Goal: Task Accomplishment & Management: Complete application form

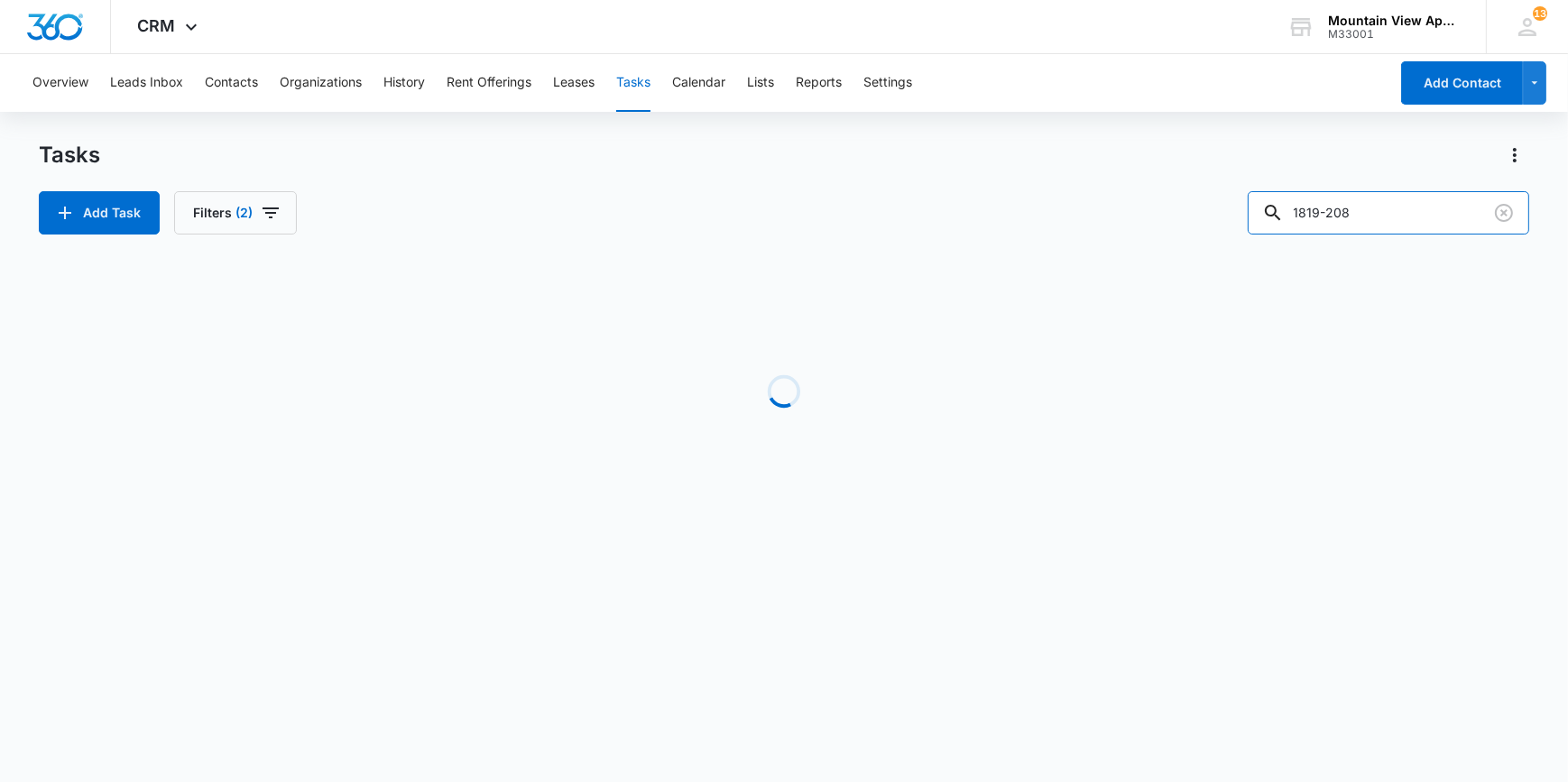
drag, startPoint x: 1383, startPoint y: 201, endPoint x: 1200, endPoint y: 219, distance: 183.9
click at [1200, 219] on div "Add Task Filters [PHONE_NUMBER]" at bounding box center [783, 212] width 1489 height 44
type input "01-204"
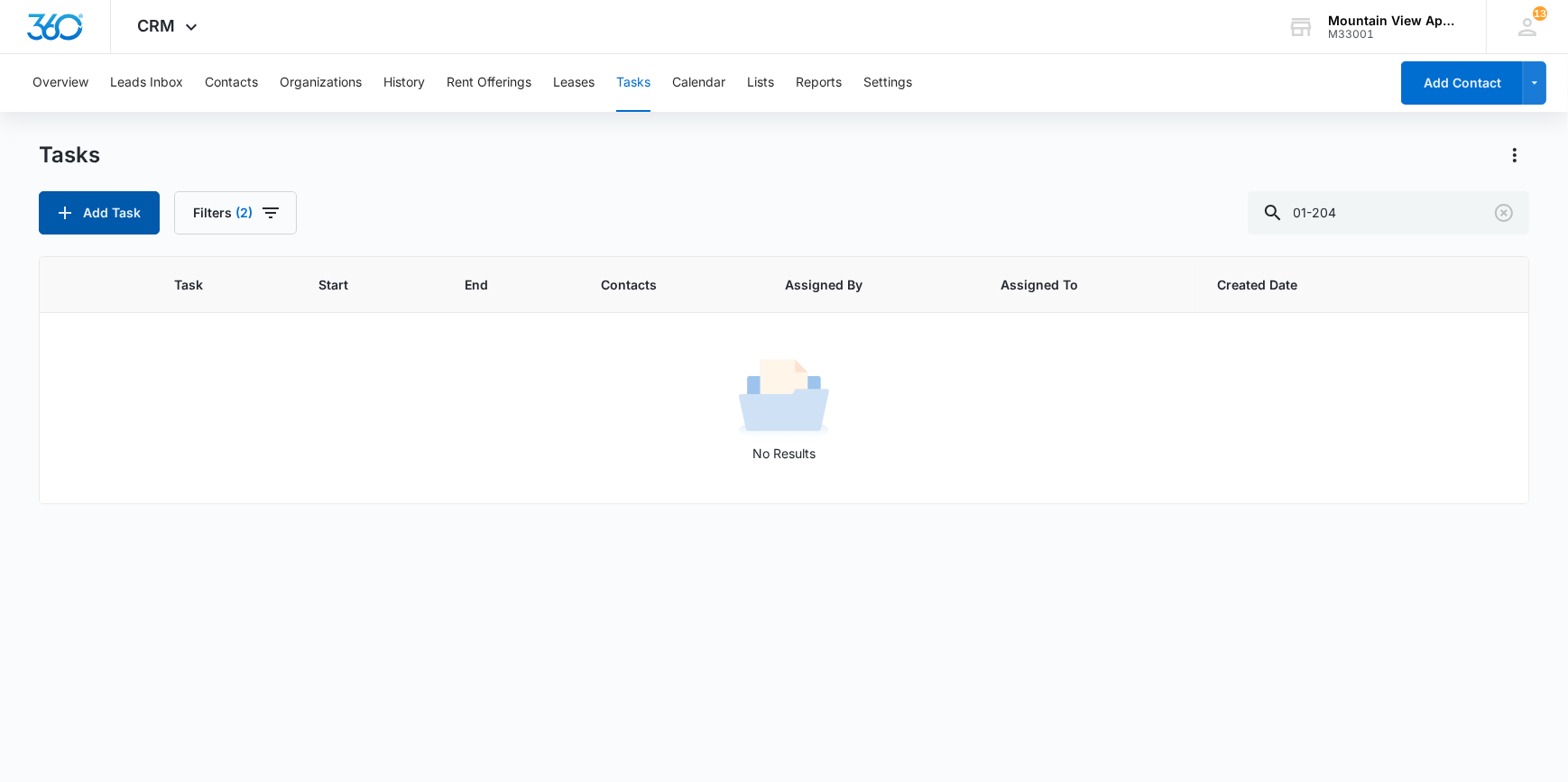
click at [97, 206] on button "Add Task" at bounding box center [99, 212] width 121 height 44
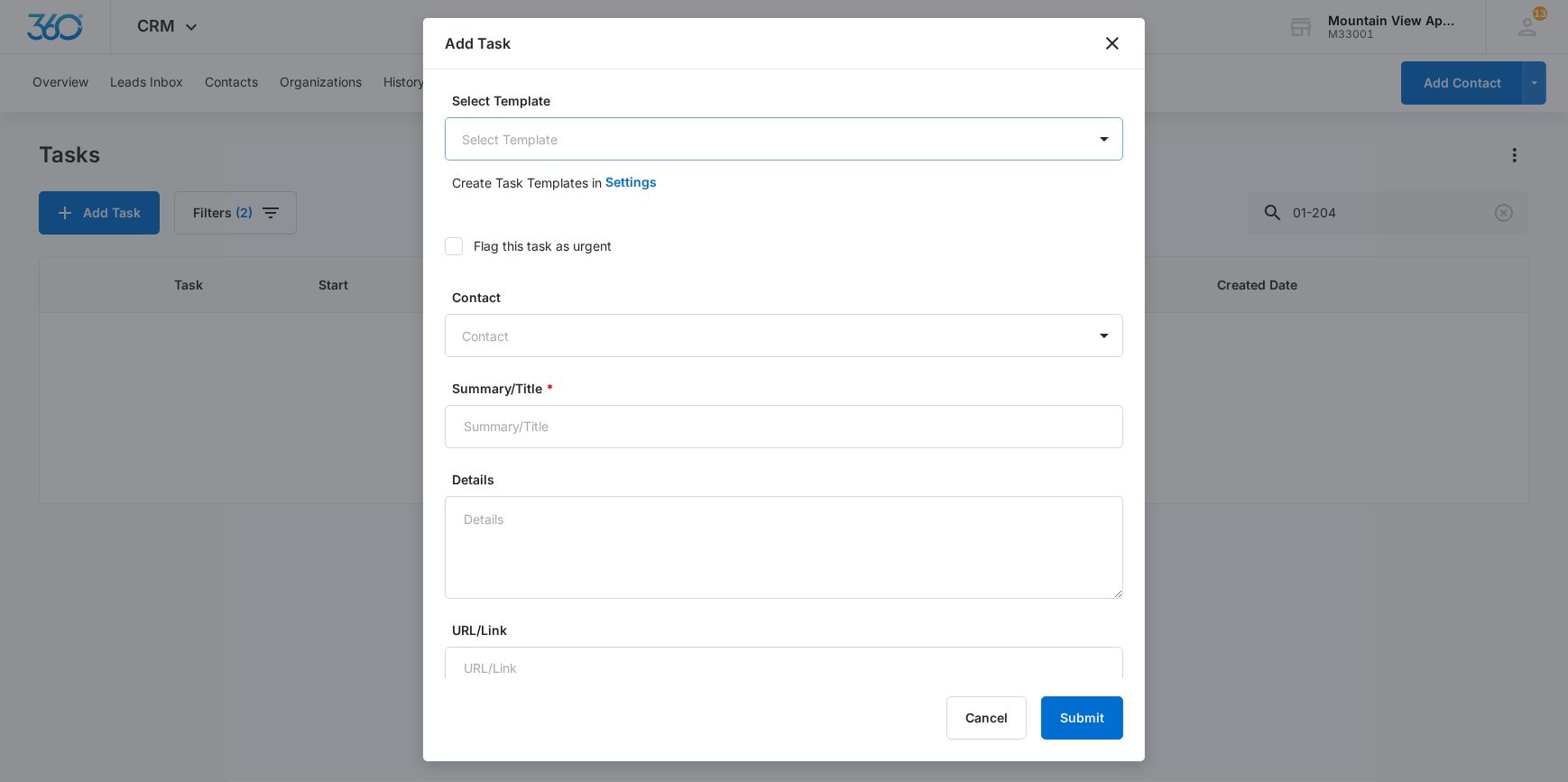
click at [524, 133] on body "CRM Apps Reputation Websites Forms CRM Email Social Content Ads Intelligence Fi…" at bounding box center [784, 391] width 1568 height 782
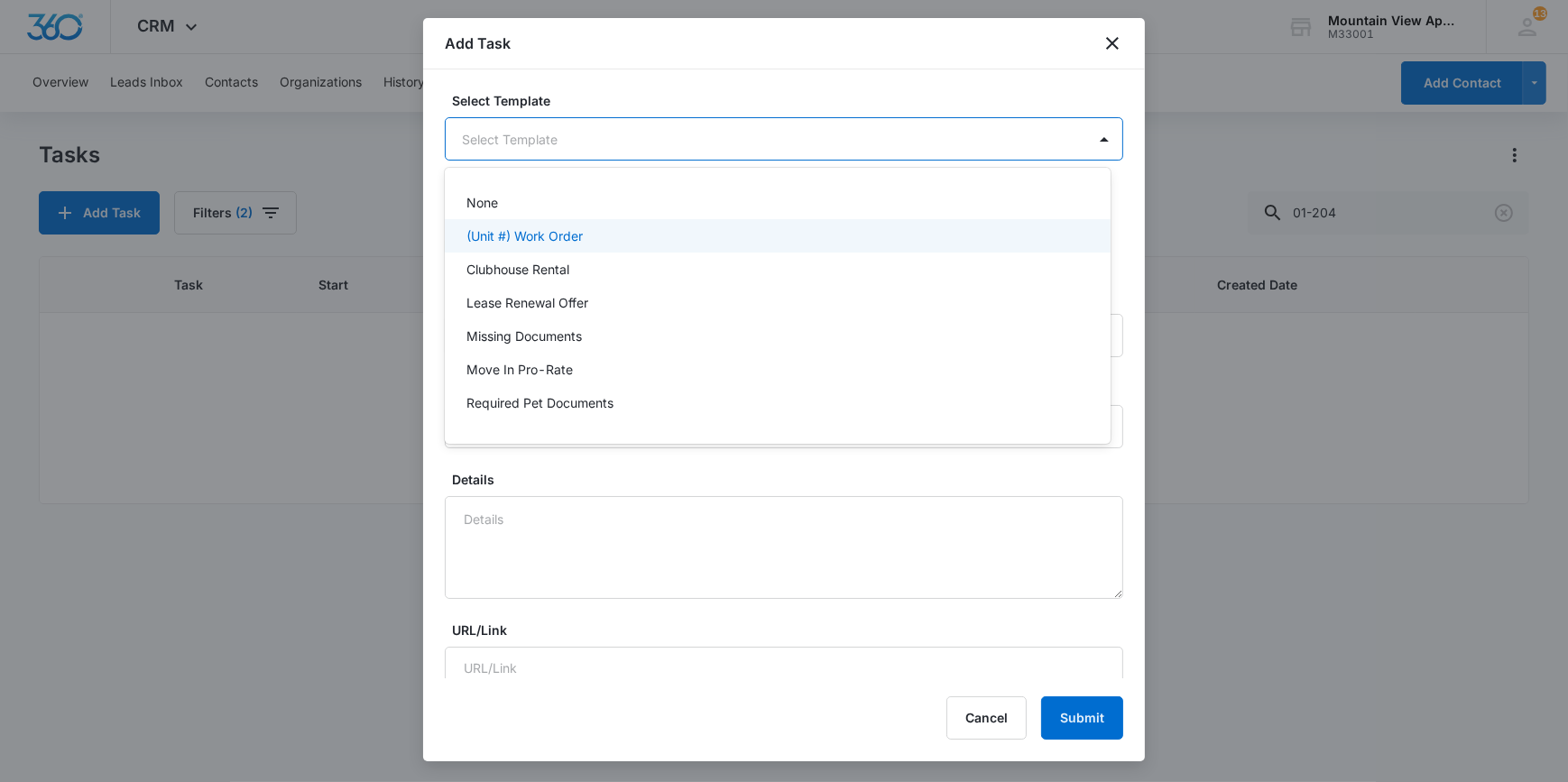
click at [525, 238] on p "(Unit #) Work Order" at bounding box center [525, 236] width 116 height 19
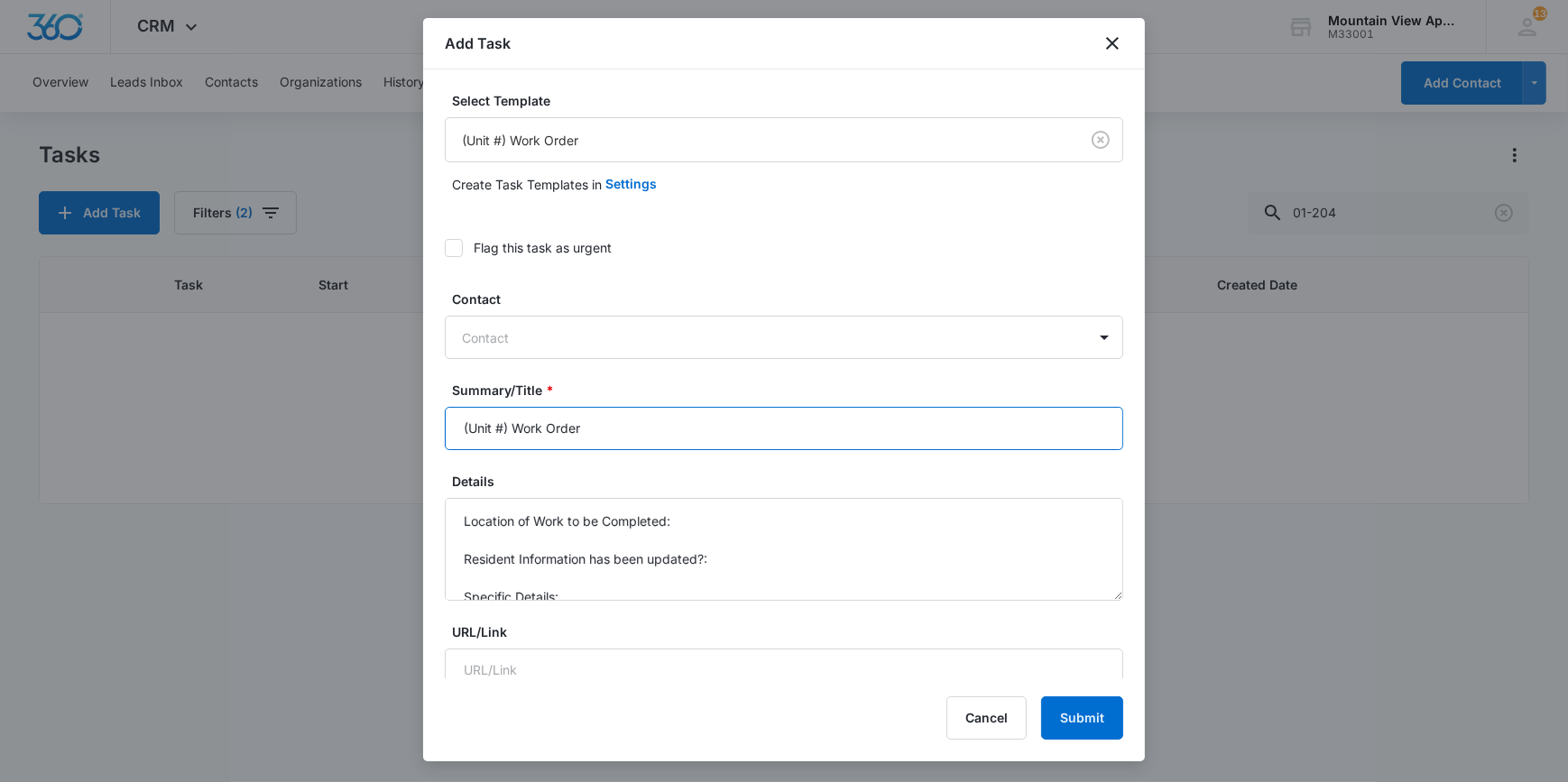
click at [478, 429] on input "(Unit #) Work Order" at bounding box center [783, 428] width 678 height 44
type input "(1801-204) Work Order"
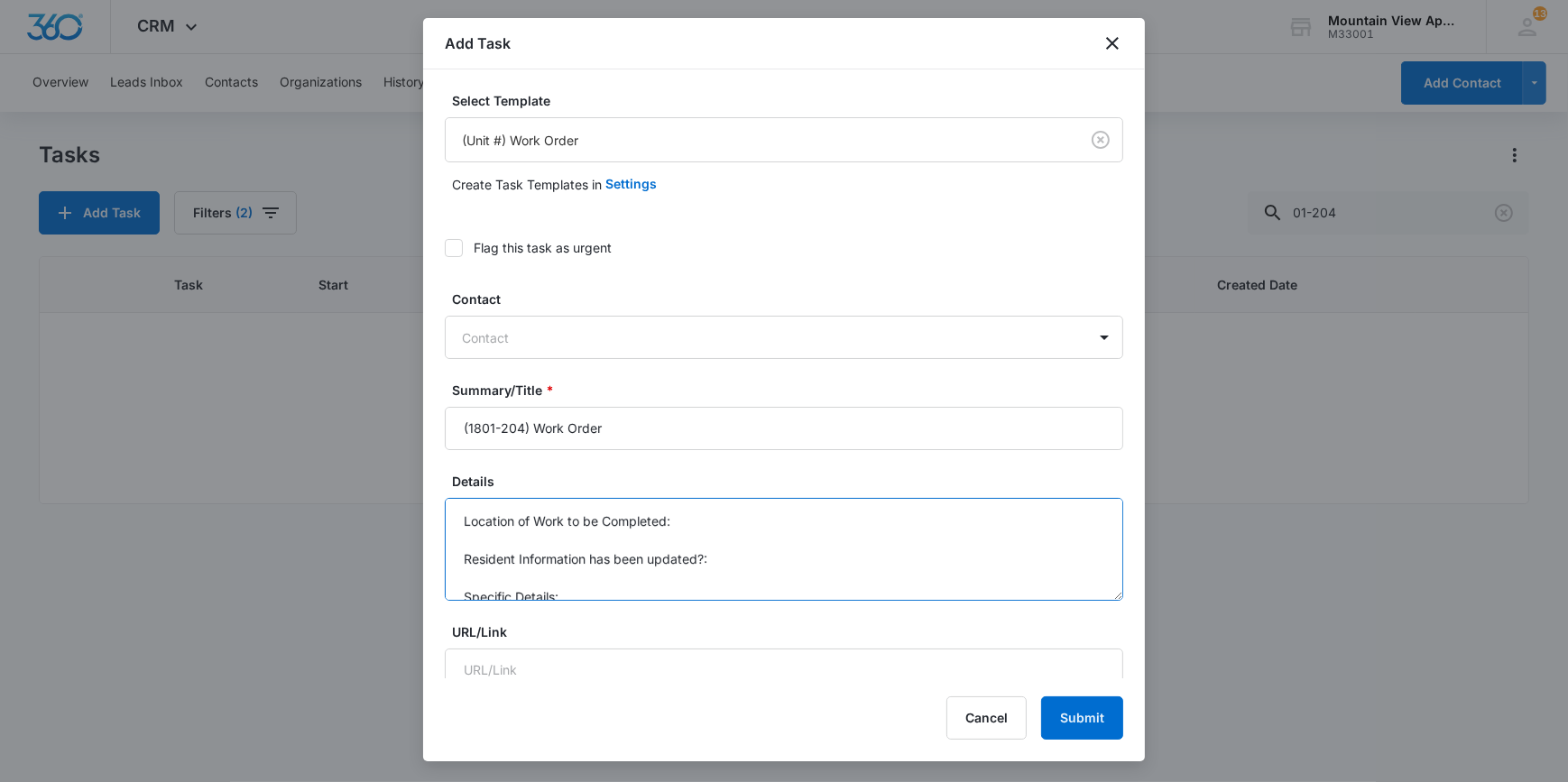
click at [705, 519] on textarea "Location of Work to be Completed: Resident Information has been updated?: Speci…" at bounding box center [783, 549] width 678 height 103
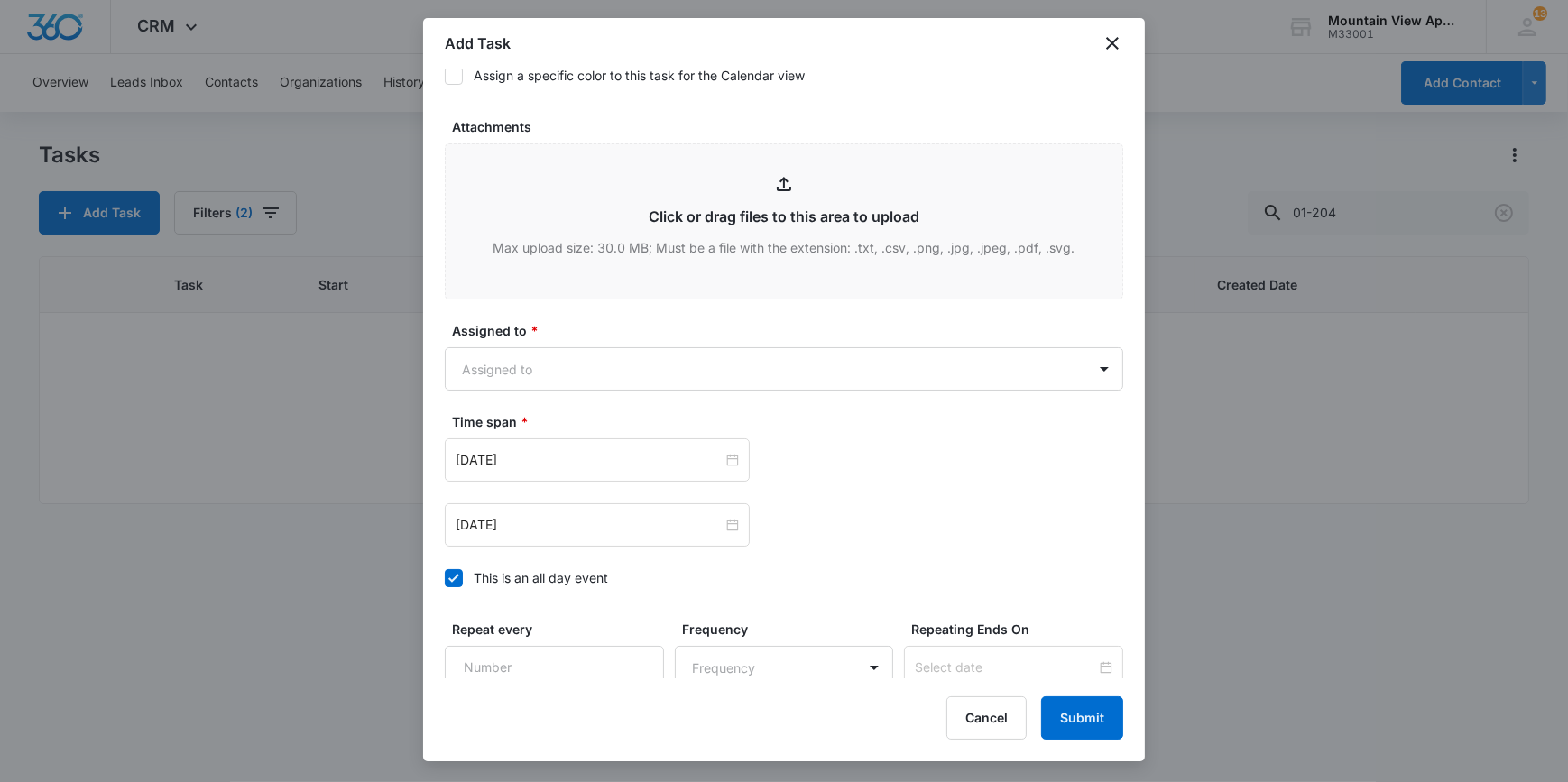
scroll to position [902, 0]
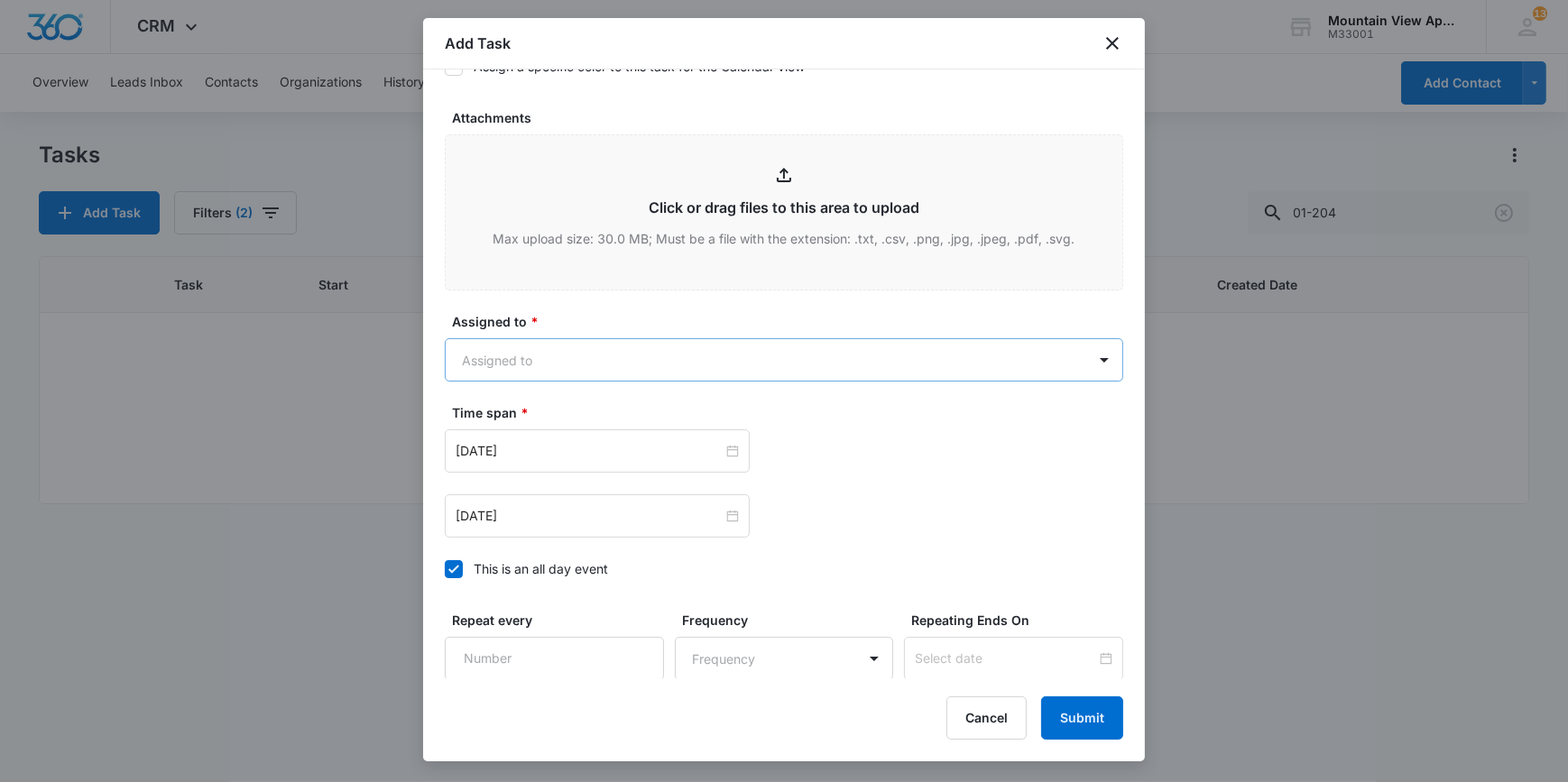
type textarea "Location of Work to be Completed: wasp nest on patio Resident Information has b…"
click at [449, 362] on body "CRM Apps Reputation Websites Forms CRM Email Social Content Ads Intelligence Fi…" at bounding box center [784, 391] width 1568 height 782
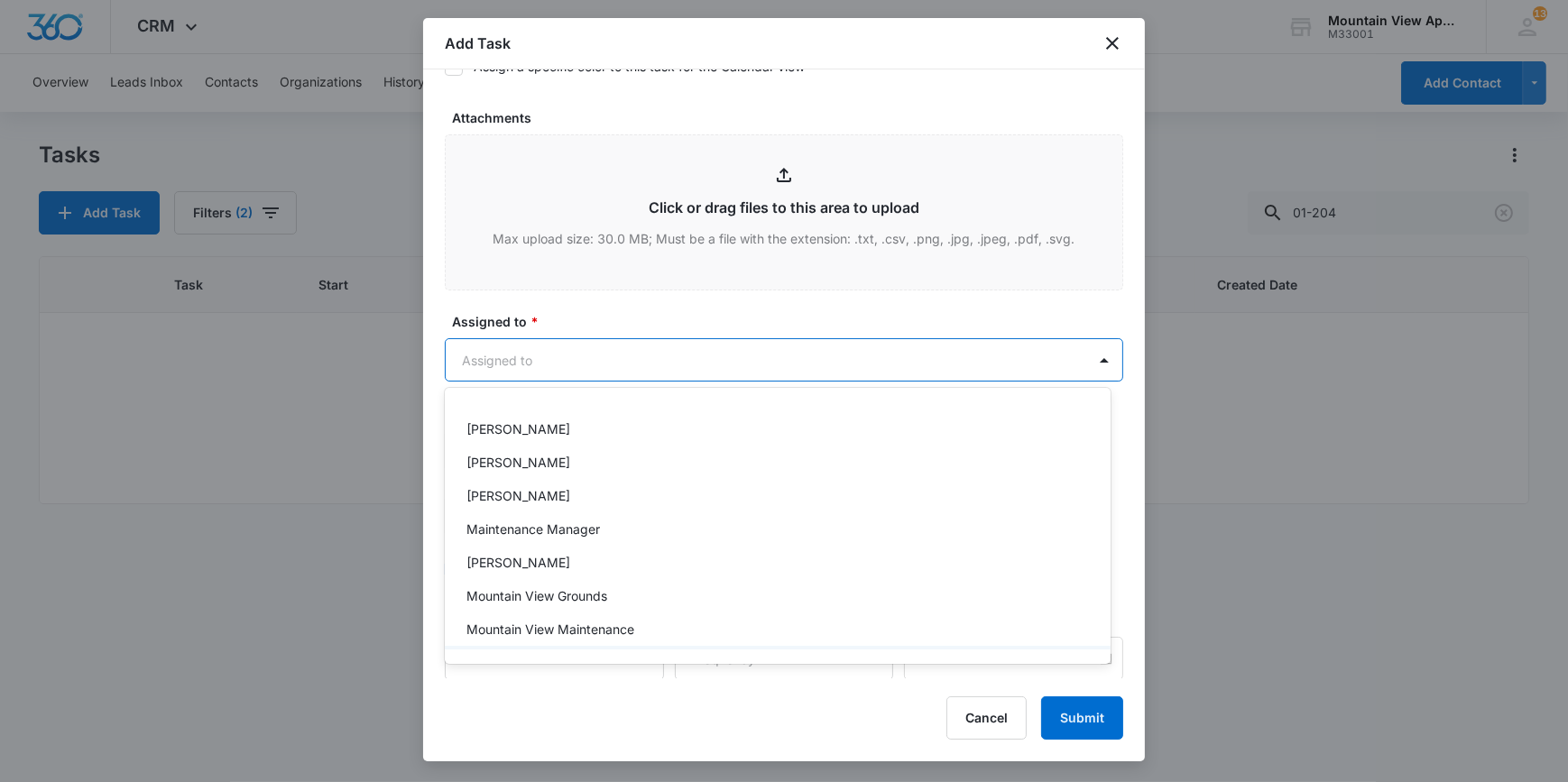
scroll to position [394, 0]
click at [533, 560] on p "Mountain View Maintenance" at bounding box center [550, 563] width 168 height 19
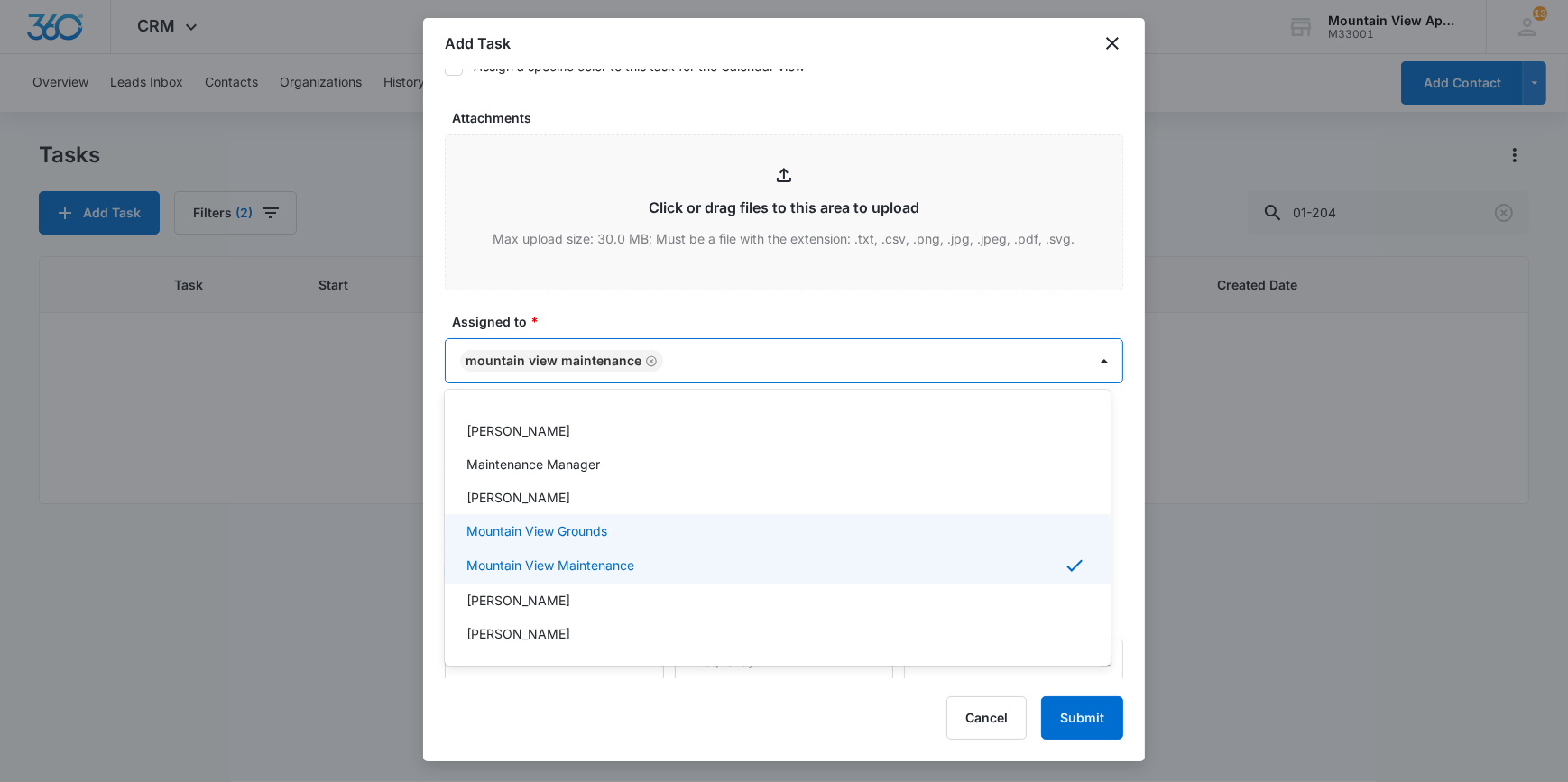
click at [490, 529] on p "Mountain View Grounds" at bounding box center [537, 531] width 141 height 19
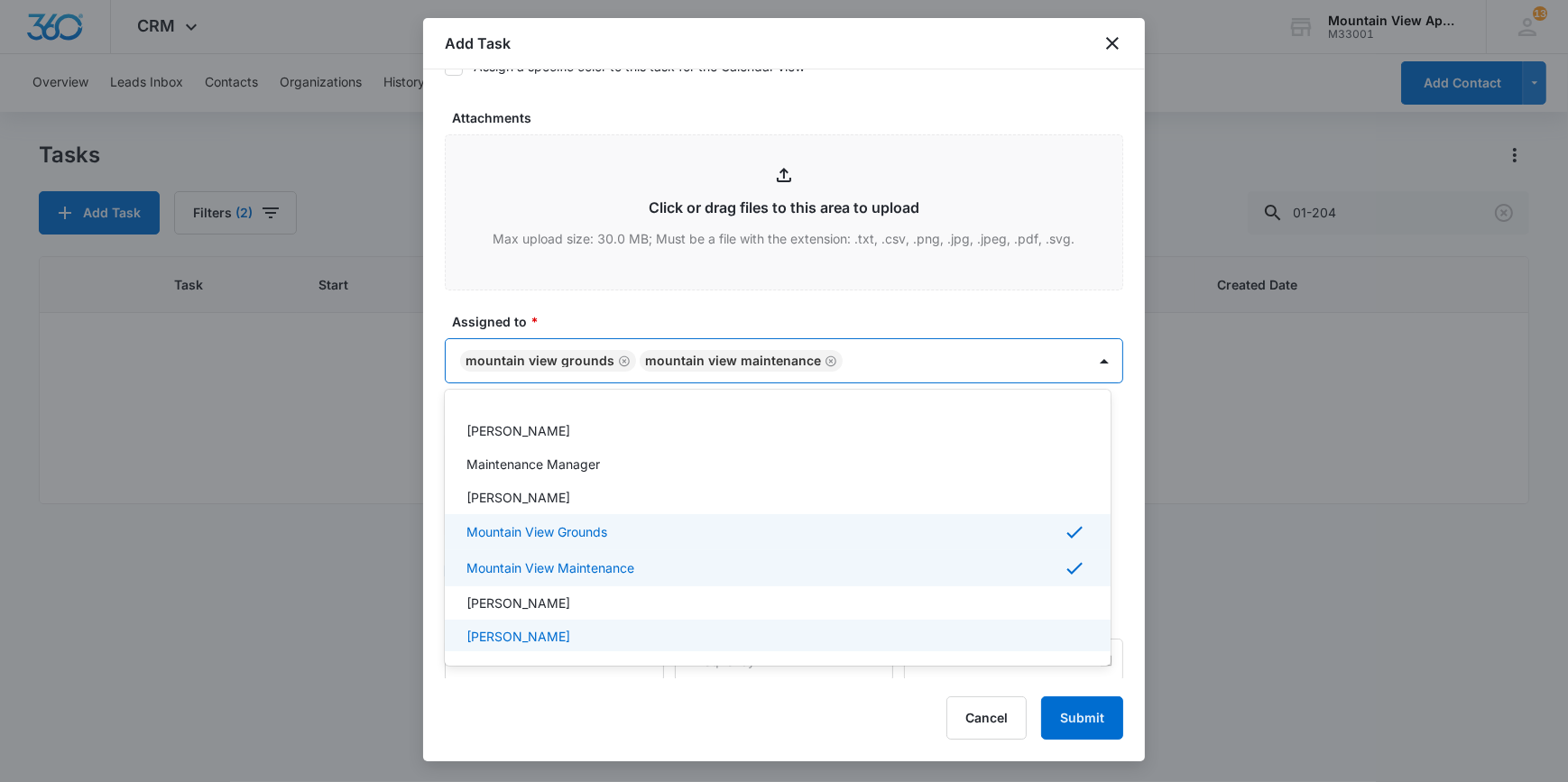
click at [455, 686] on div at bounding box center [784, 391] width 1568 height 782
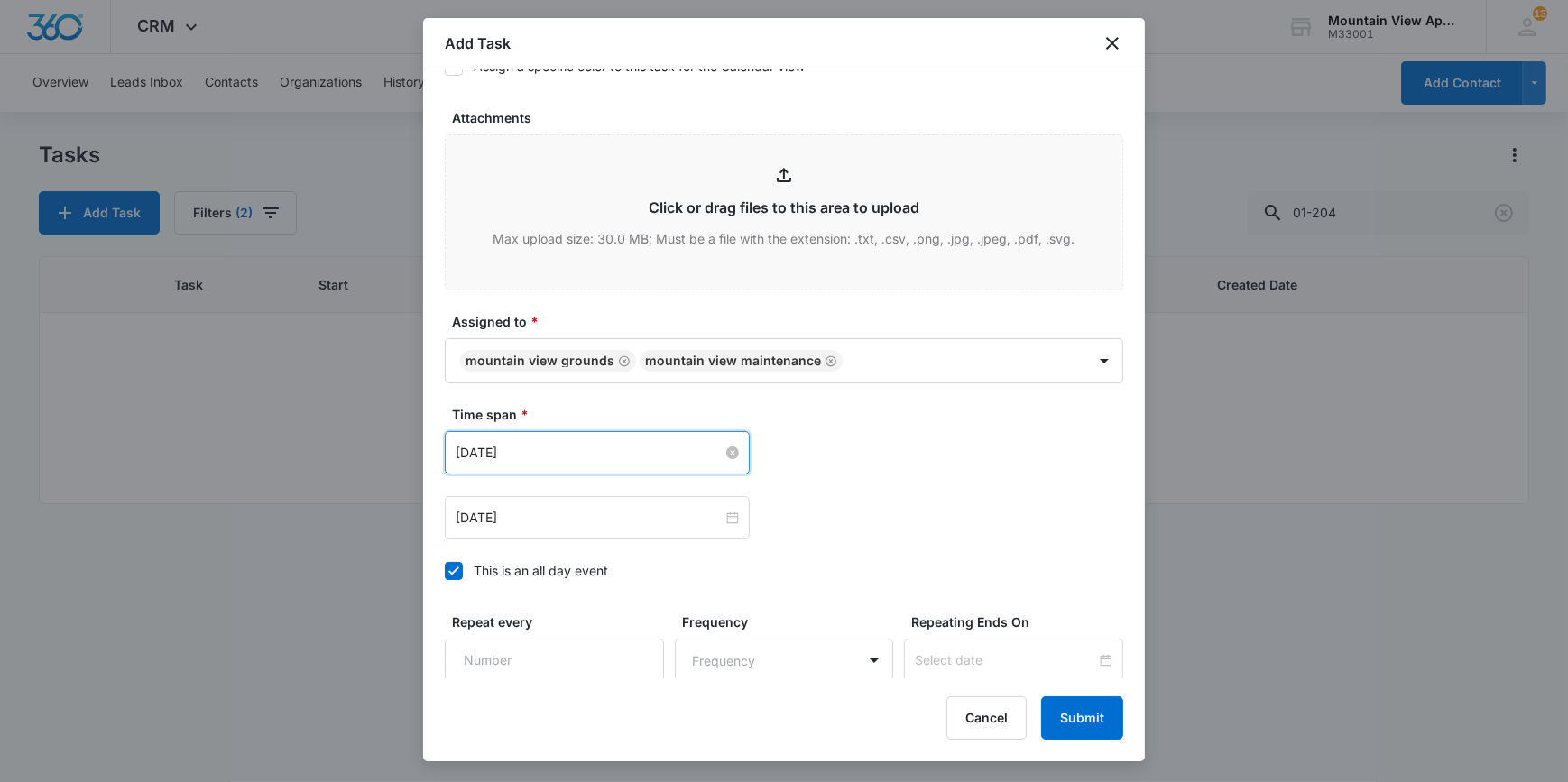
click at [542, 450] on input "[DATE]" at bounding box center [589, 453] width 267 height 19
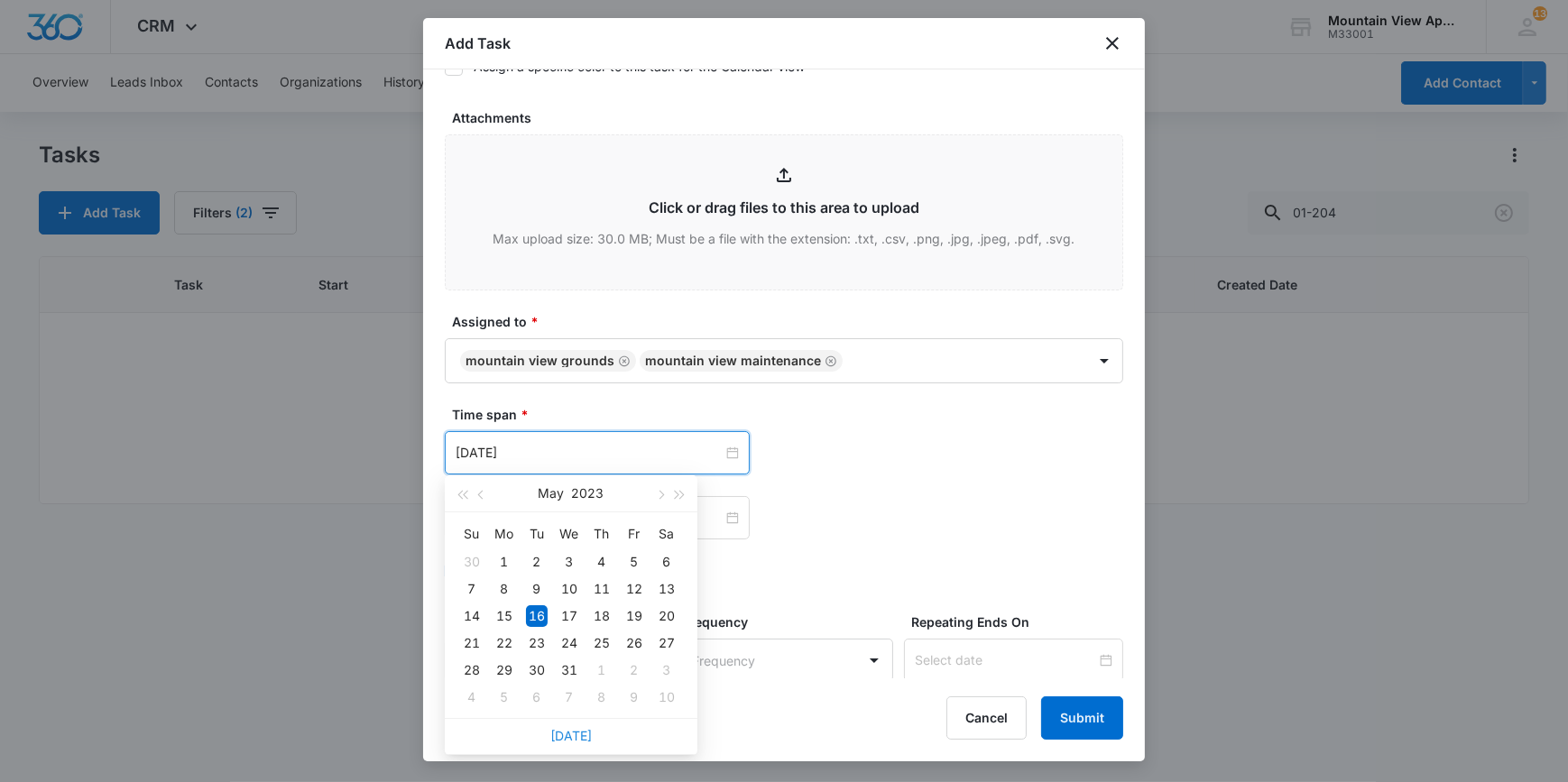
click at [577, 732] on link "[DATE]" at bounding box center [571, 735] width 42 height 16
type input "[DATE]"
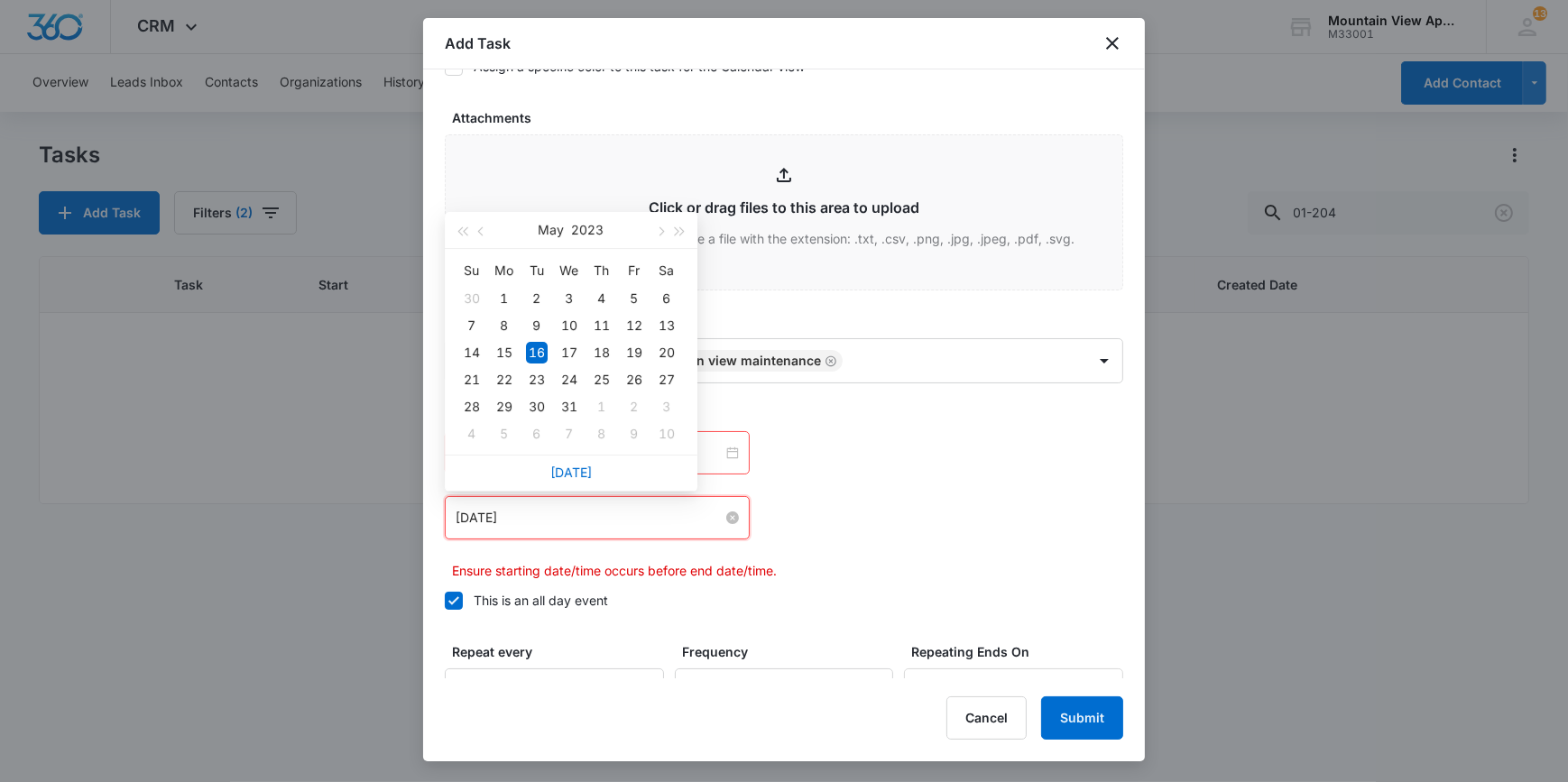
click at [561, 509] on input "[DATE]" at bounding box center [589, 518] width 267 height 19
click at [562, 468] on link "[DATE]" at bounding box center [571, 472] width 42 height 16
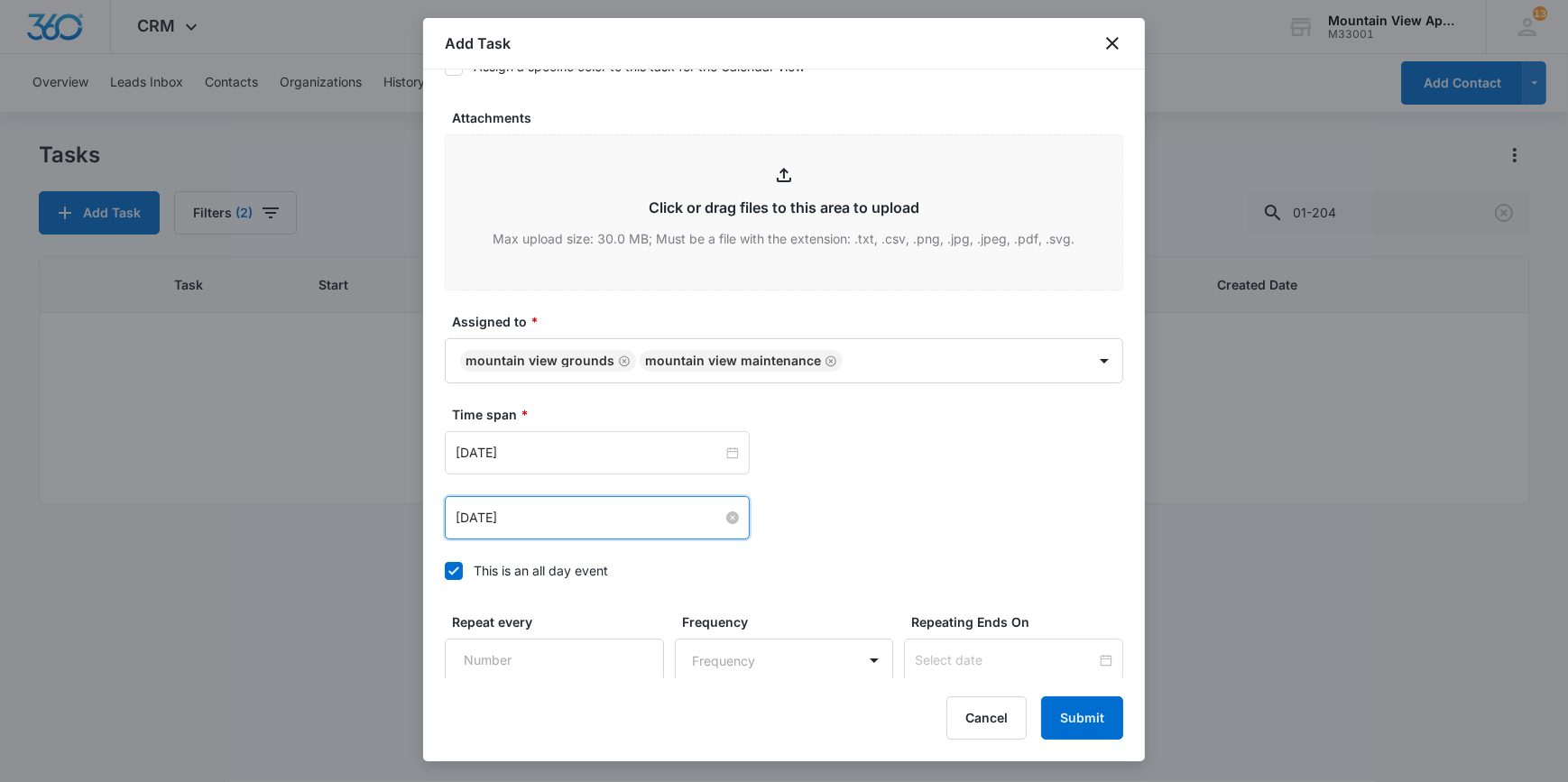
click at [560, 523] on input "[DATE]" at bounding box center [589, 518] width 267 height 19
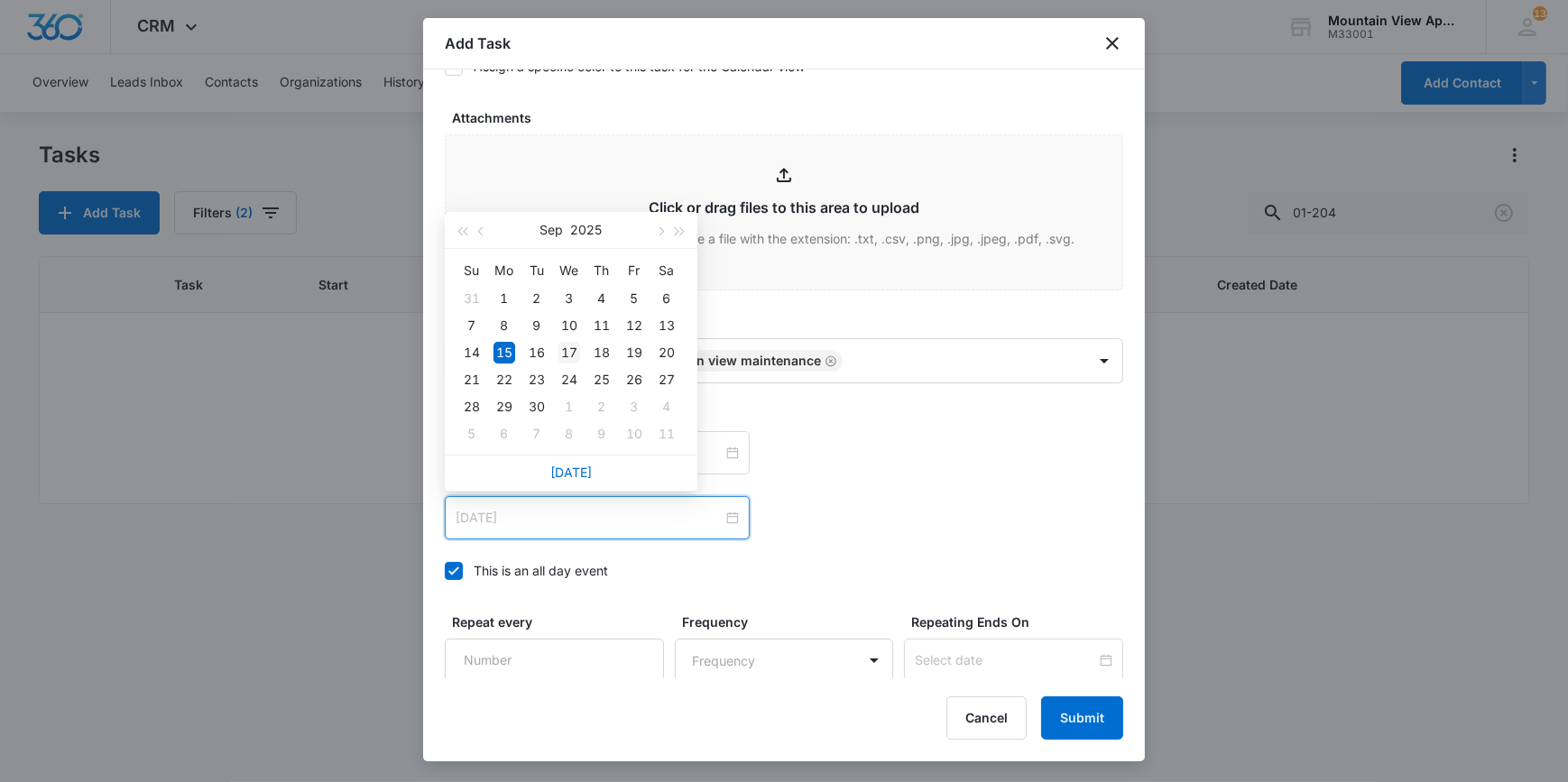
type input "[DATE]"
click at [569, 358] on div "17" at bounding box center [570, 352] width 21 height 21
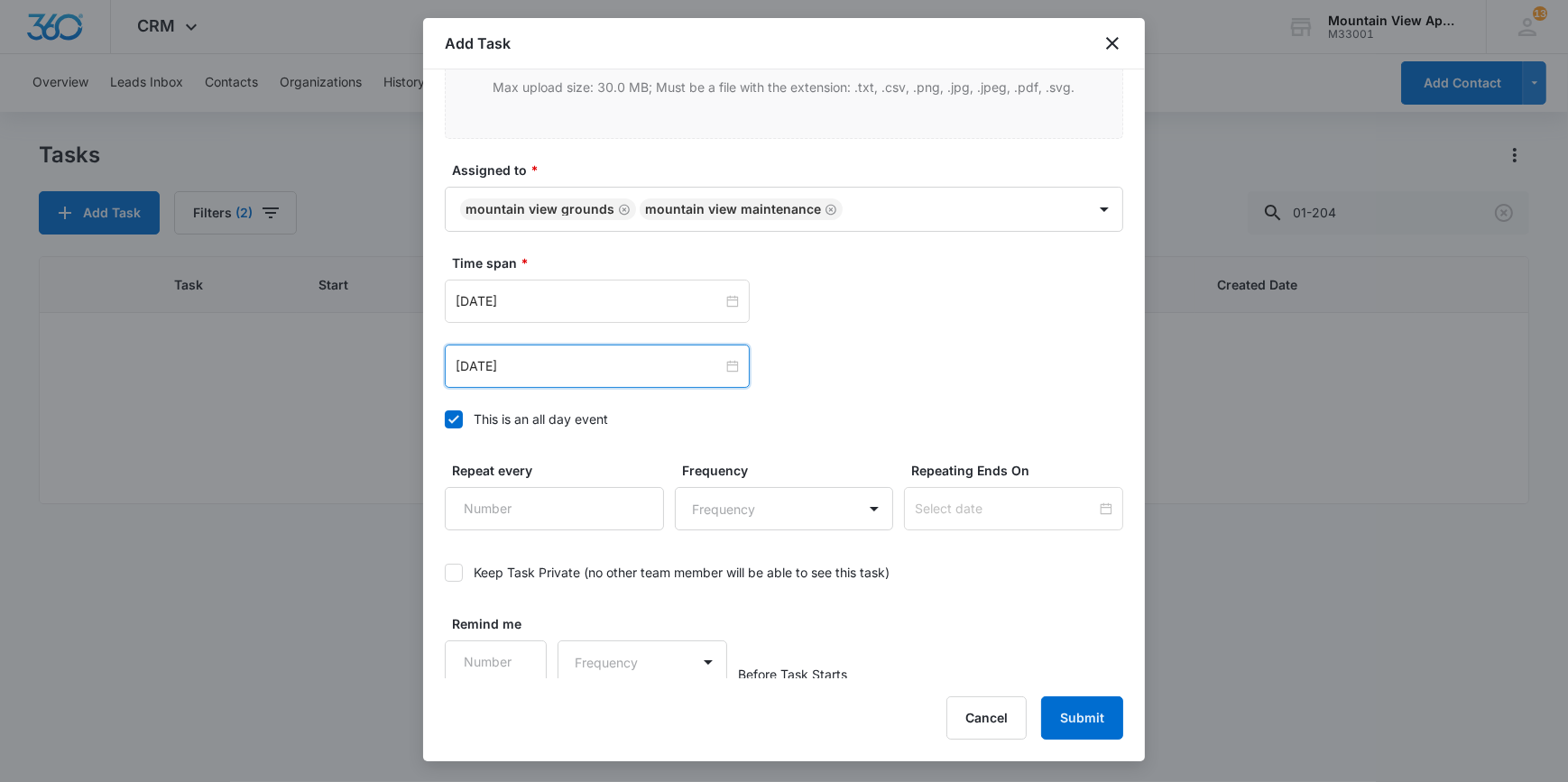
scroll to position [1059, 0]
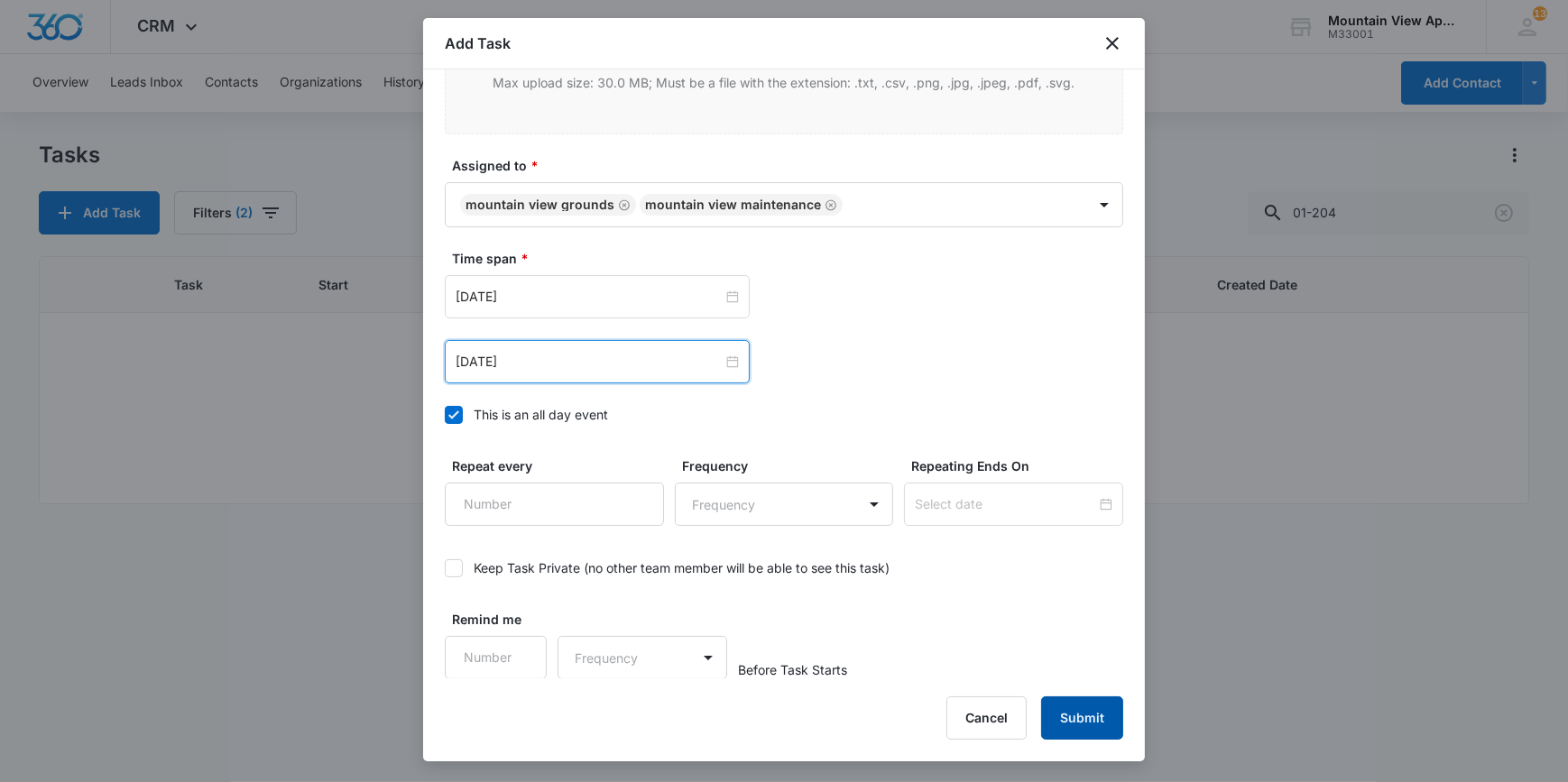
click at [1116, 710] on button "Submit" at bounding box center [1082, 718] width 82 height 44
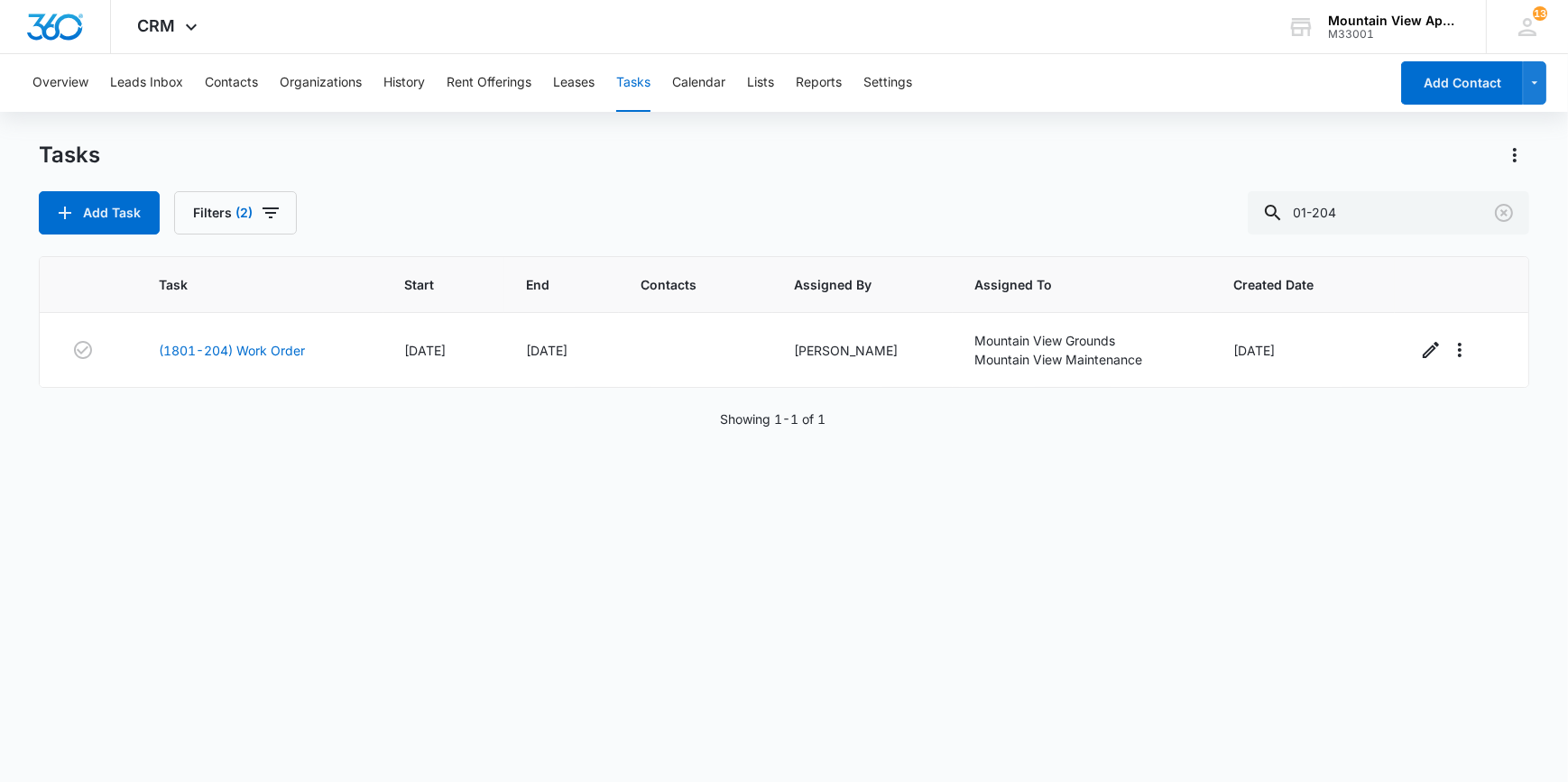
click at [638, 81] on button "Tasks" at bounding box center [633, 83] width 34 height 58
drag, startPoint x: 1377, startPoint y: 201, endPoint x: 1263, endPoint y: 218, distance: 115.3
click at [1263, 218] on div "Add Task Filters (2) 01-204" at bounding box center [783, 212] width 1489 height 44
type input "1831-307"
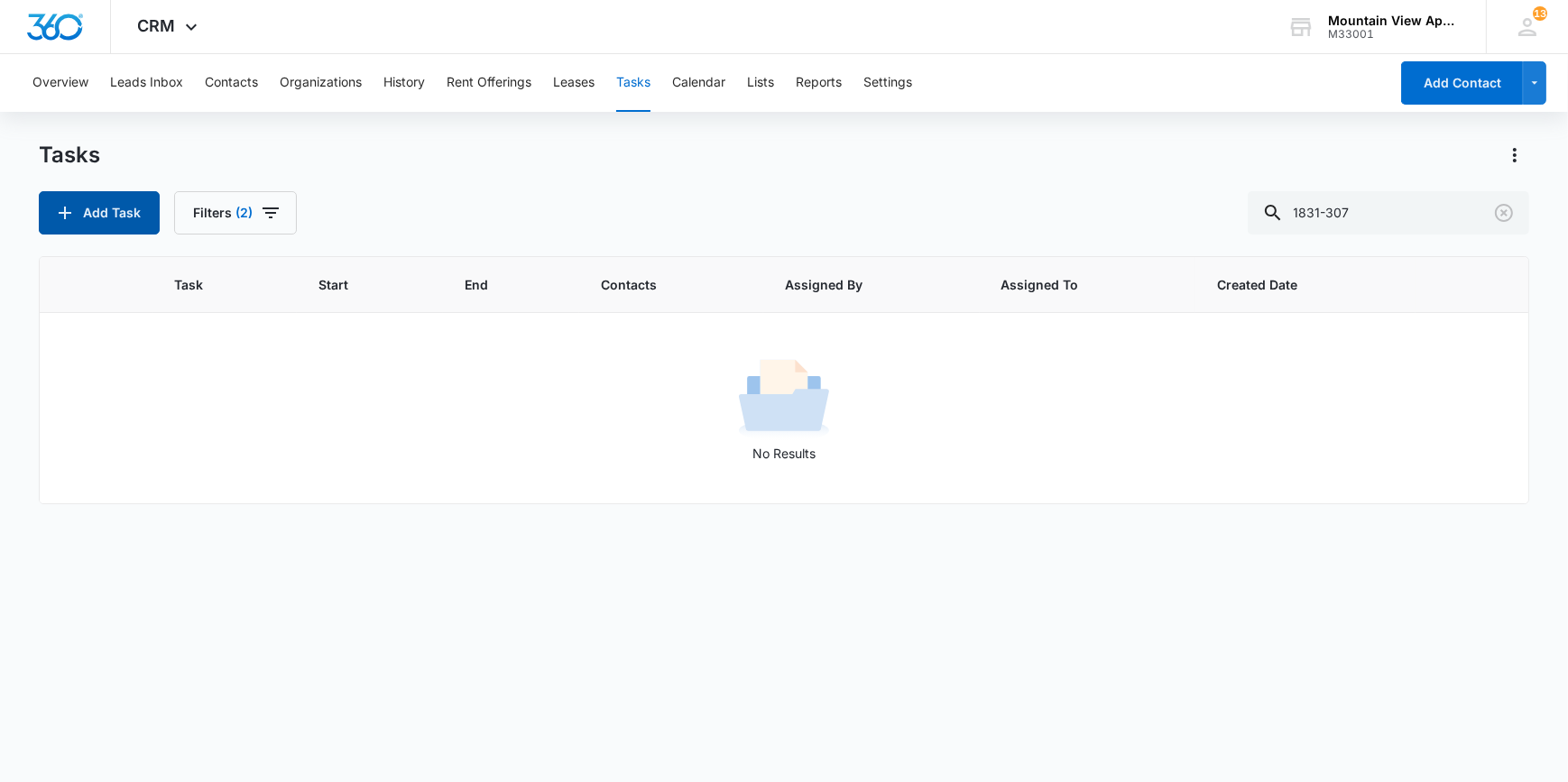
click at [98, 207] on button "Add Task" at bounding box center [99, 212] width 121 height 44
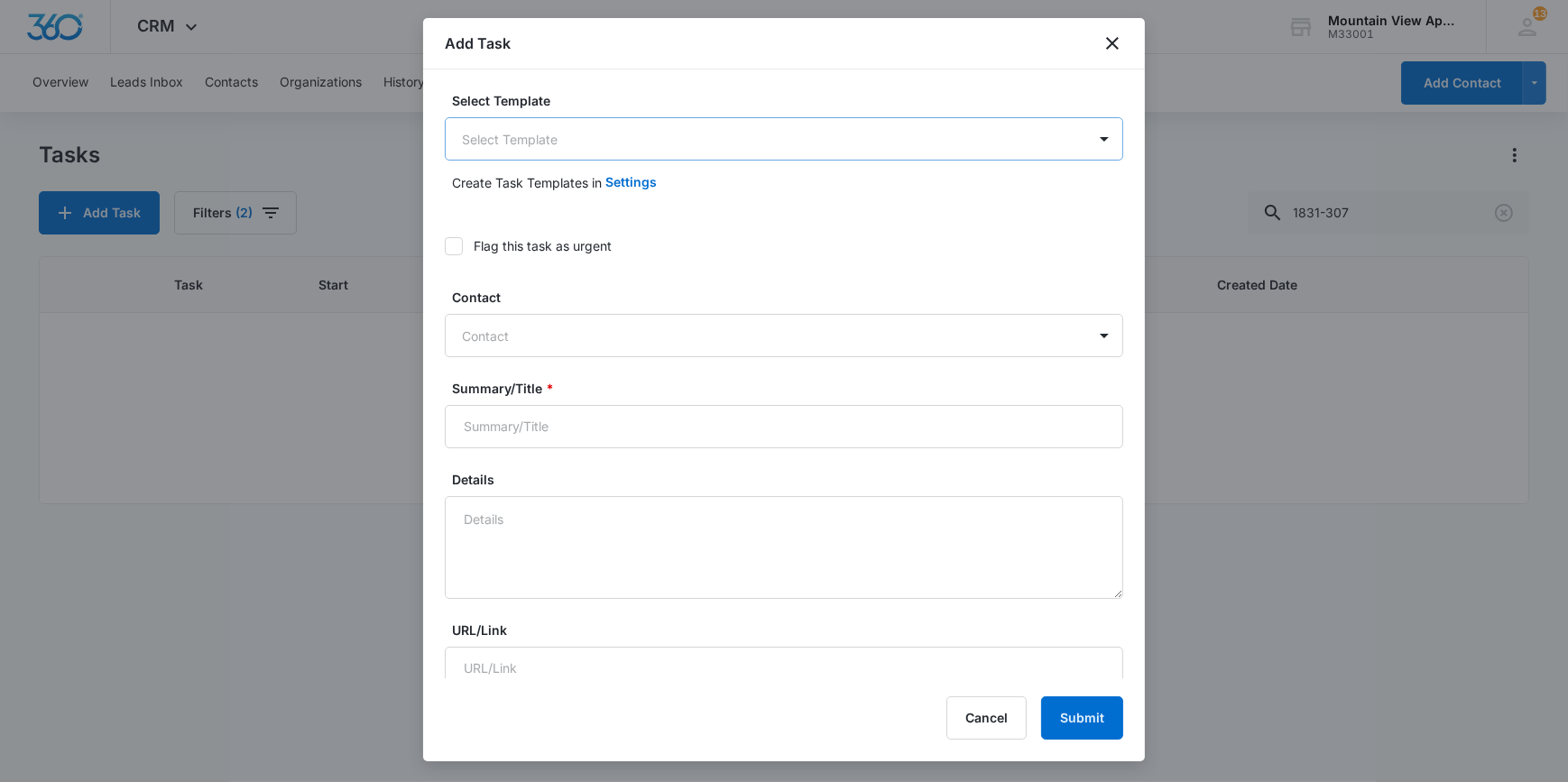
click at [504, 141] on body "CRM Apps Reputation Websites Forms CRM Email Social Content Ads Intelligence Fi…" at bounding box center [784, 391] width 1568 height 782
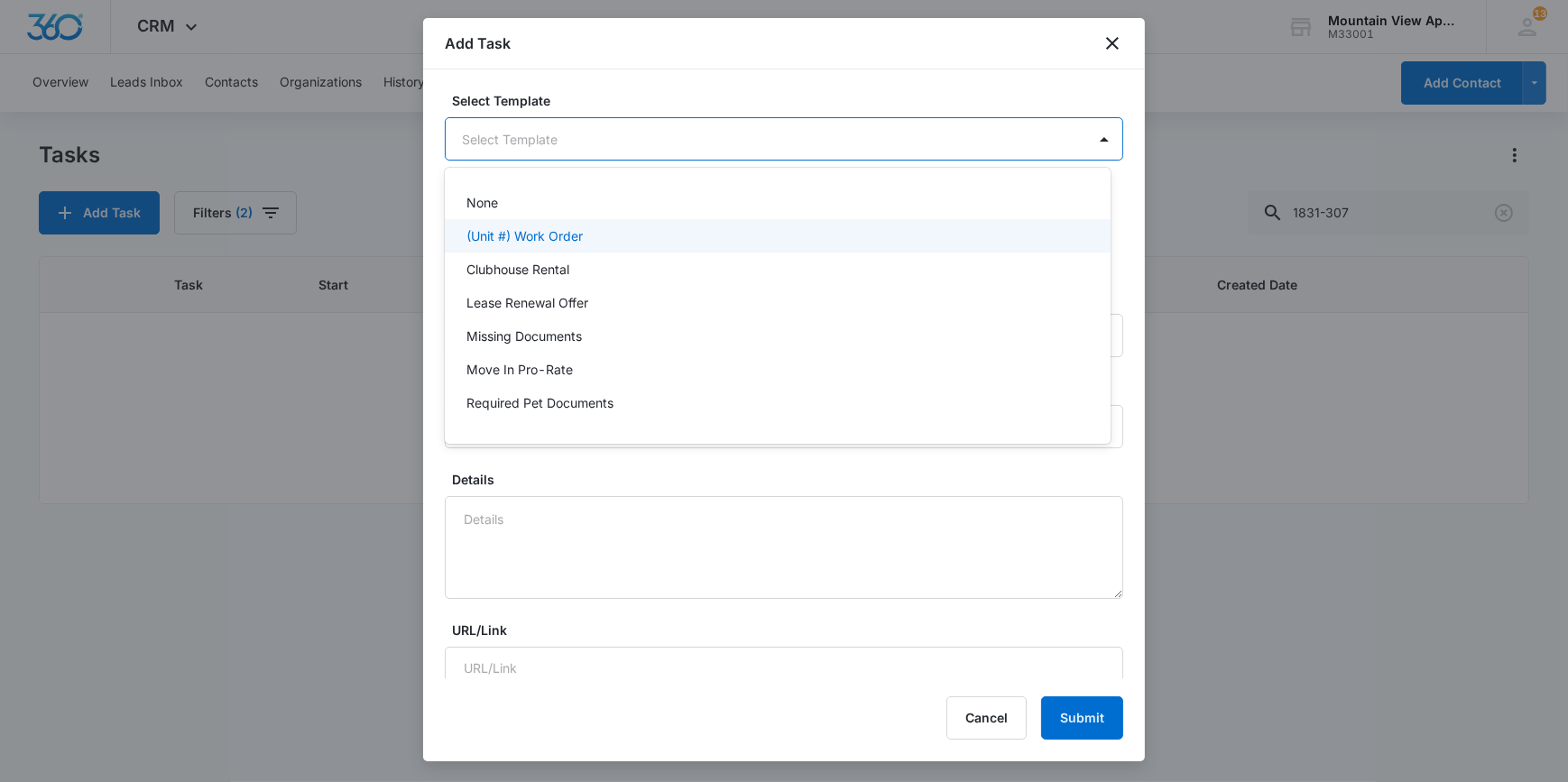
click at [506, 235] on p "(Unit #) Work Order" at bounding box center [525, 236] width 116 height 19
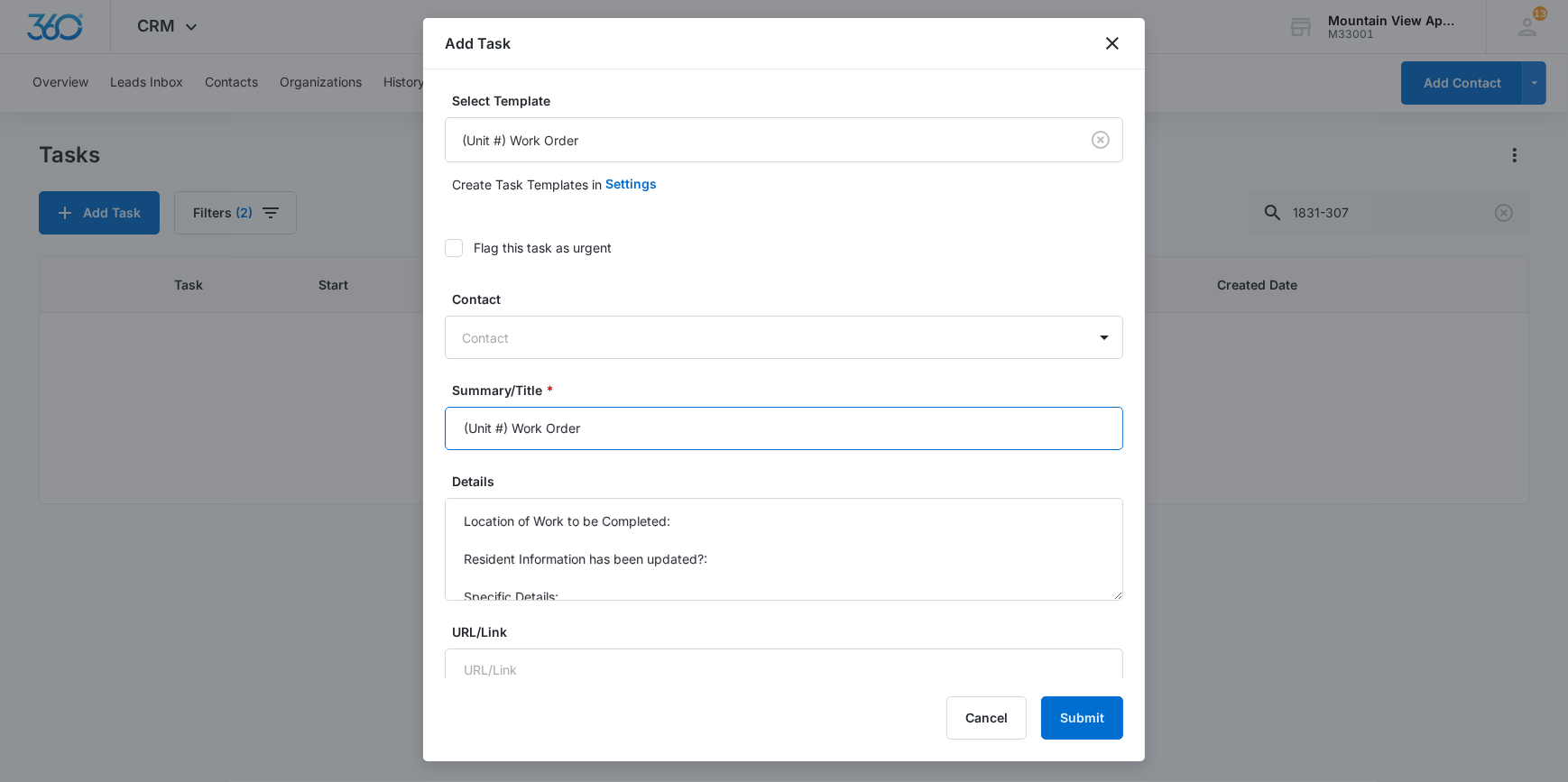
click at [495, 432] on input "(Unit #) Work Order" at bounding box center [783, 428] width 678 height 44
type input "(1831-307) Work Order"
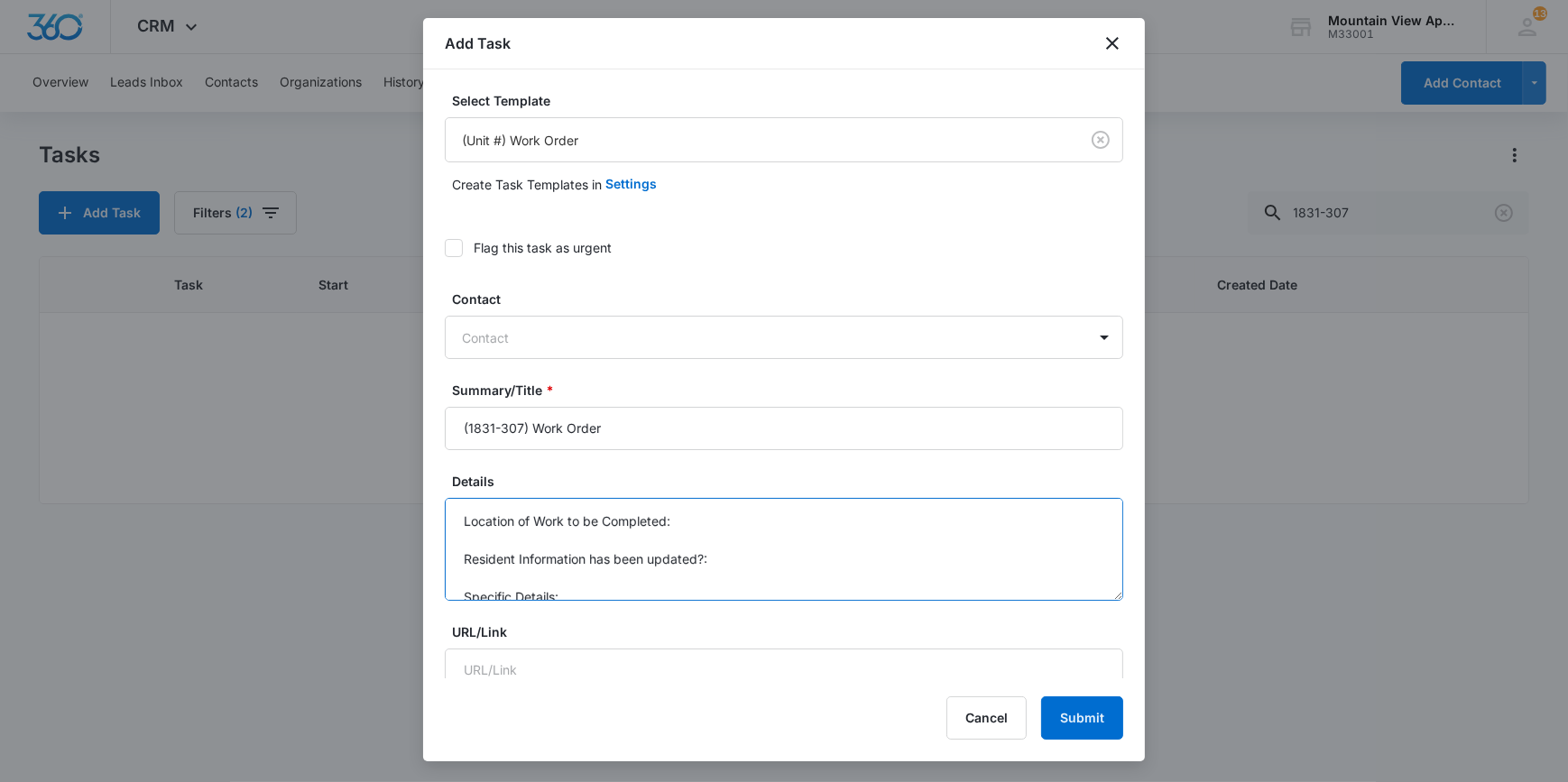
click at [703, 523] on textarea "Location of Work to be Completed: Resident Information has been updated?: Speci…" at bounding box center [783, 549] width 678 height 103
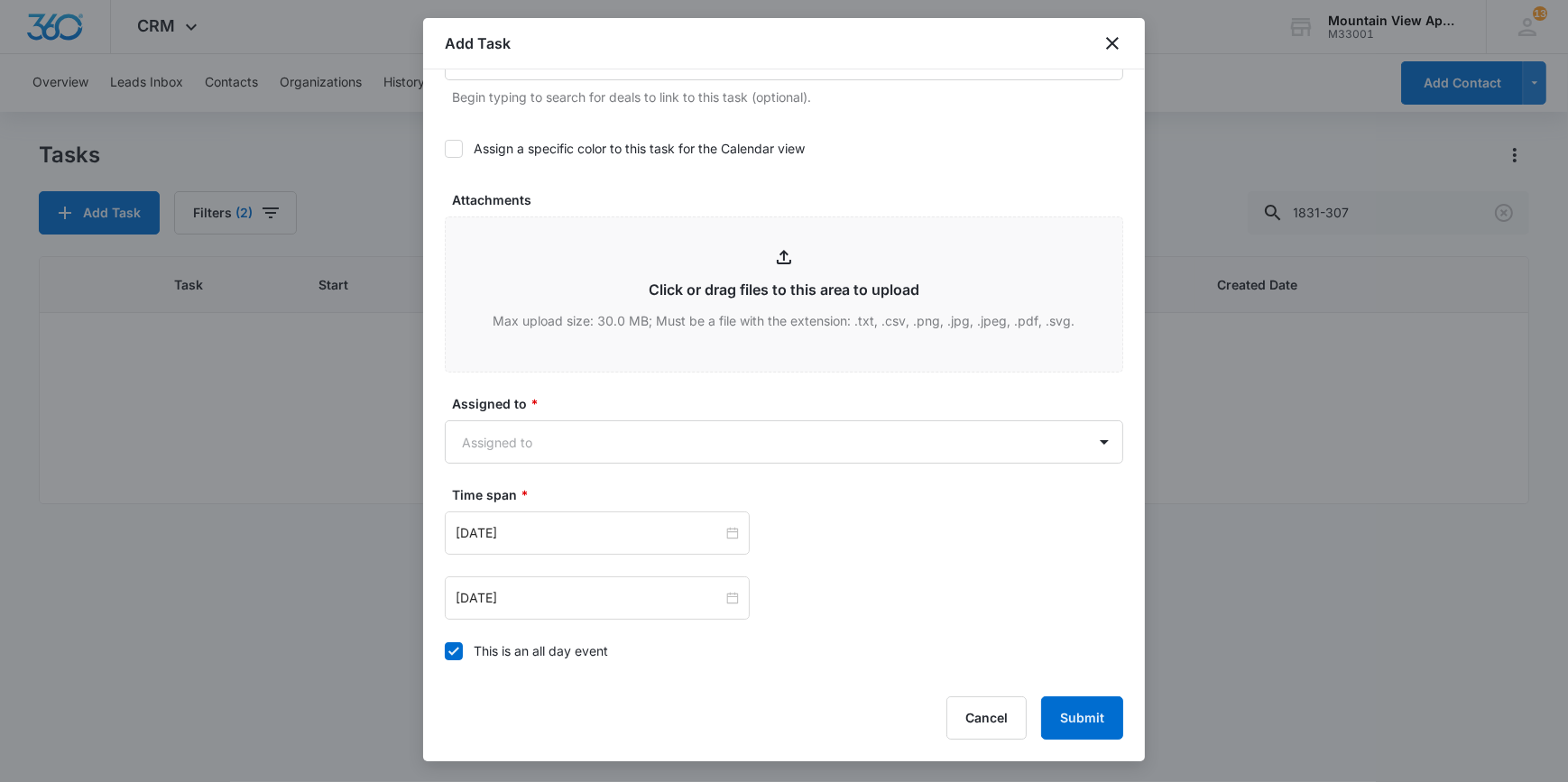
scroll to position [1057, 0]
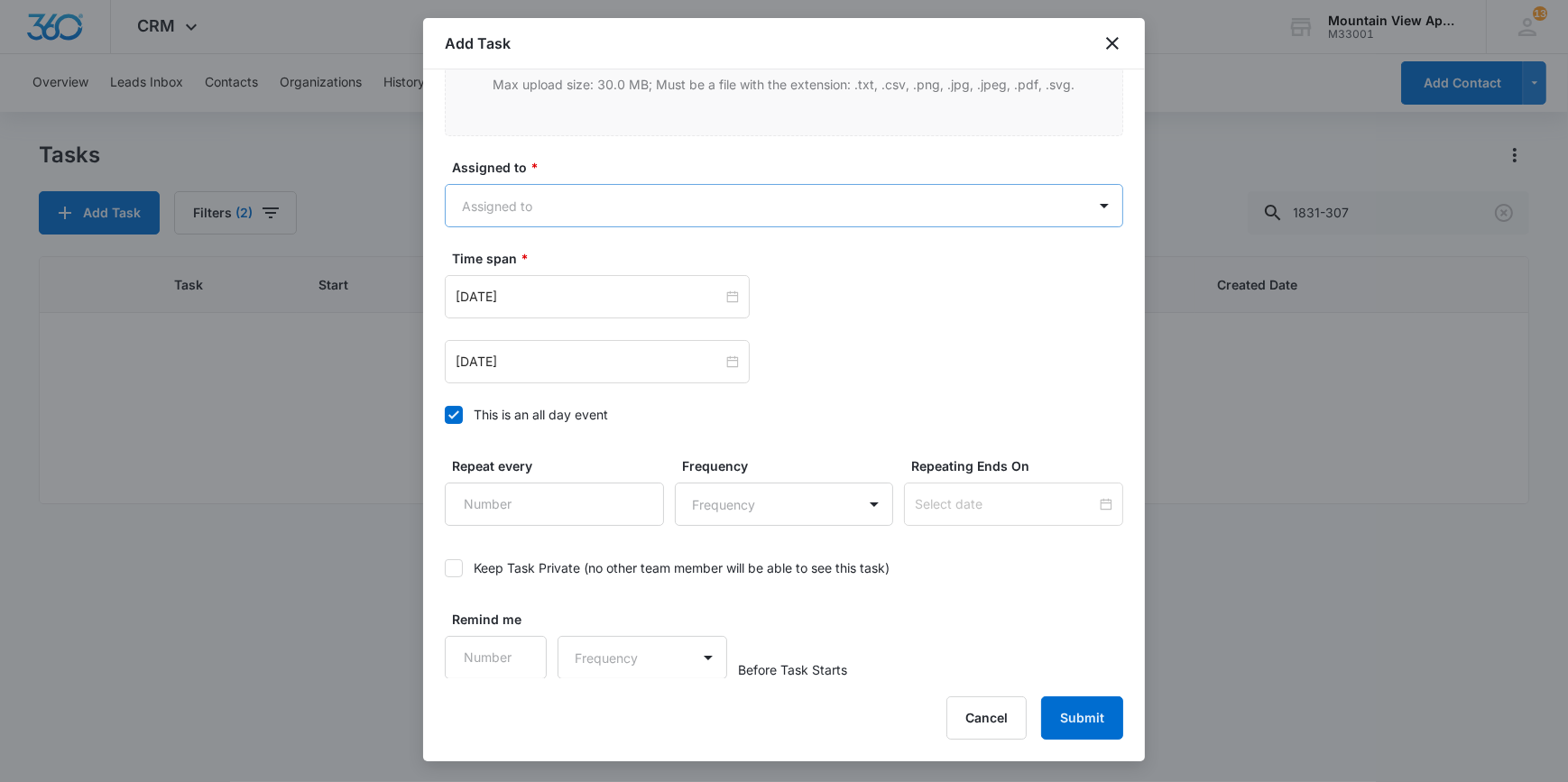
type textarea "Location of Work to be Completed: please put weather strip on the bottom of the…"
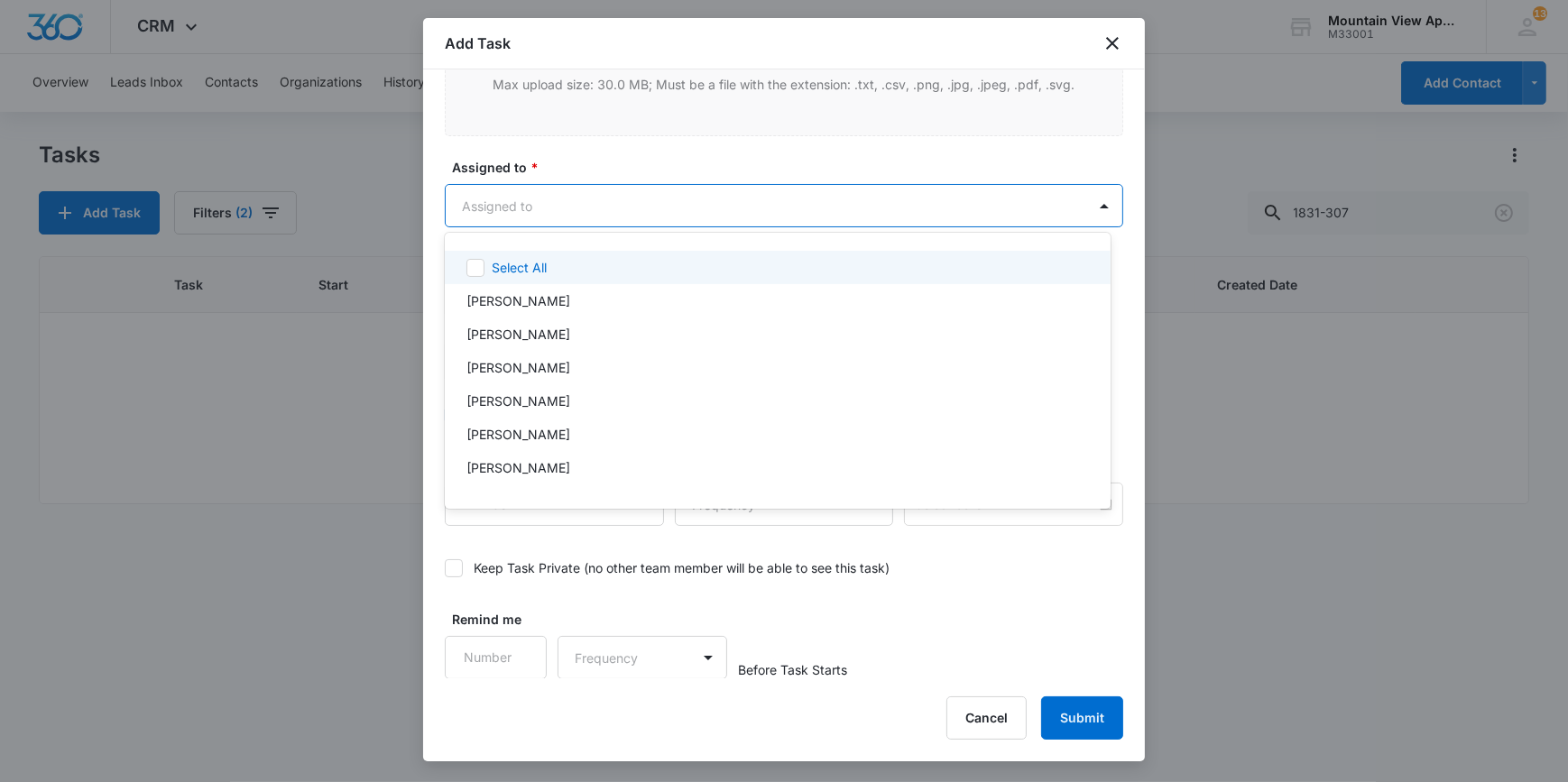
click at [491, 208] on body "CRM Apps Reputation Websites Forms CRM Email Social Content Ads Intelligence Fi…" at bounding box center [784, 391] width 1568 height 782
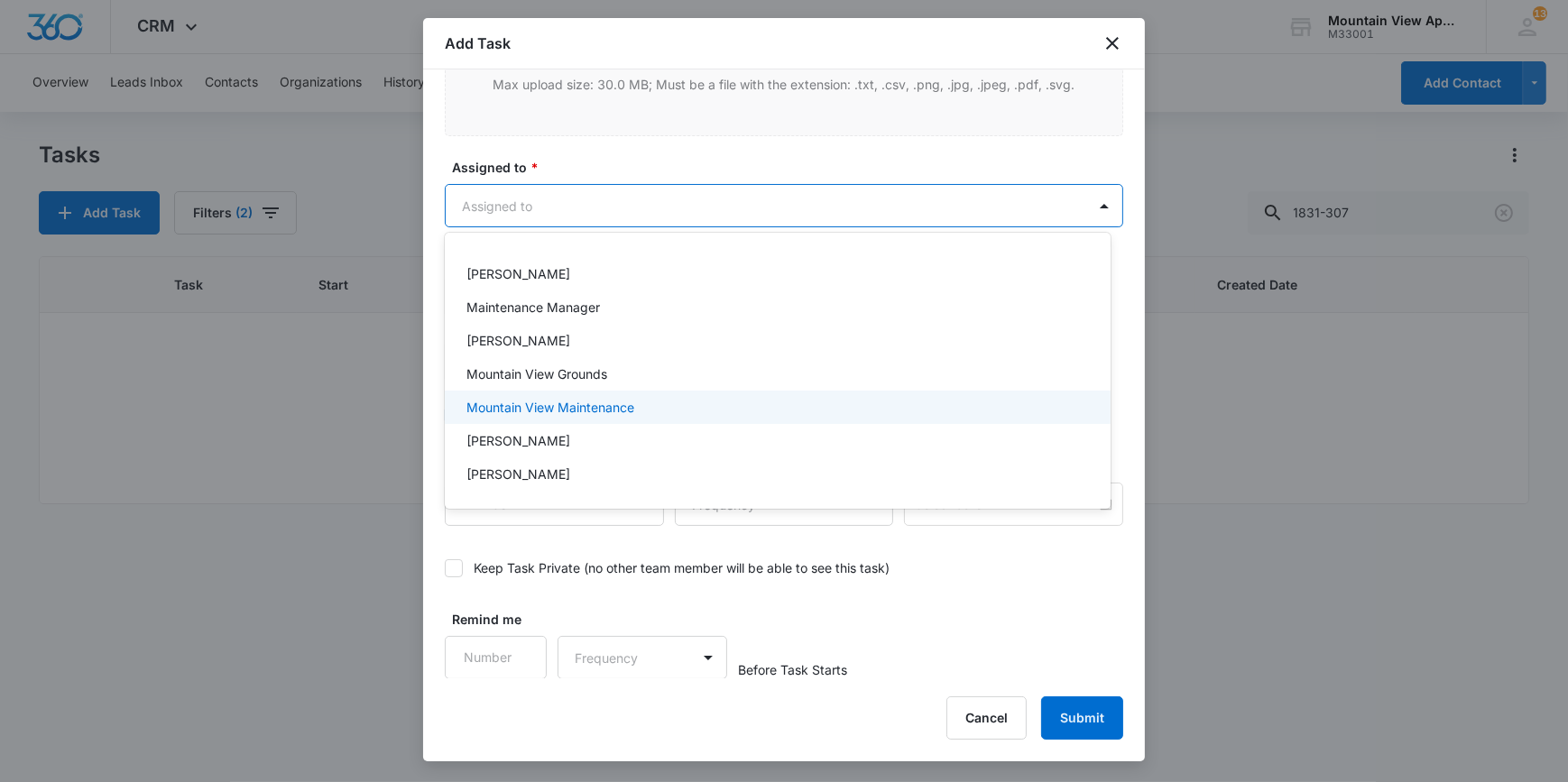
click at [474, 413] on p "Mountain View Maintenance" at bounding box center [550, 407] width 168 height 19
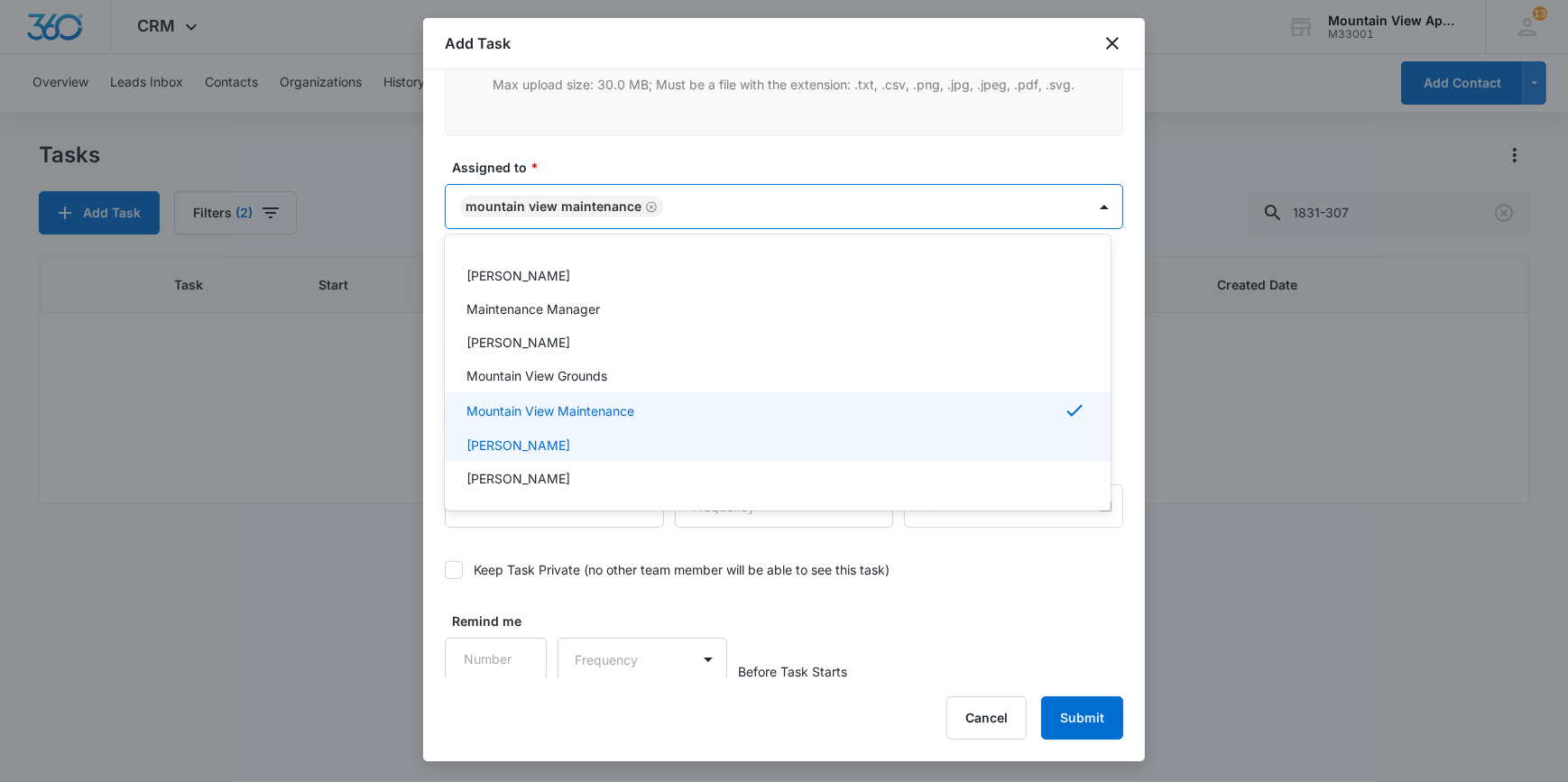
scroll to position [397, 0]
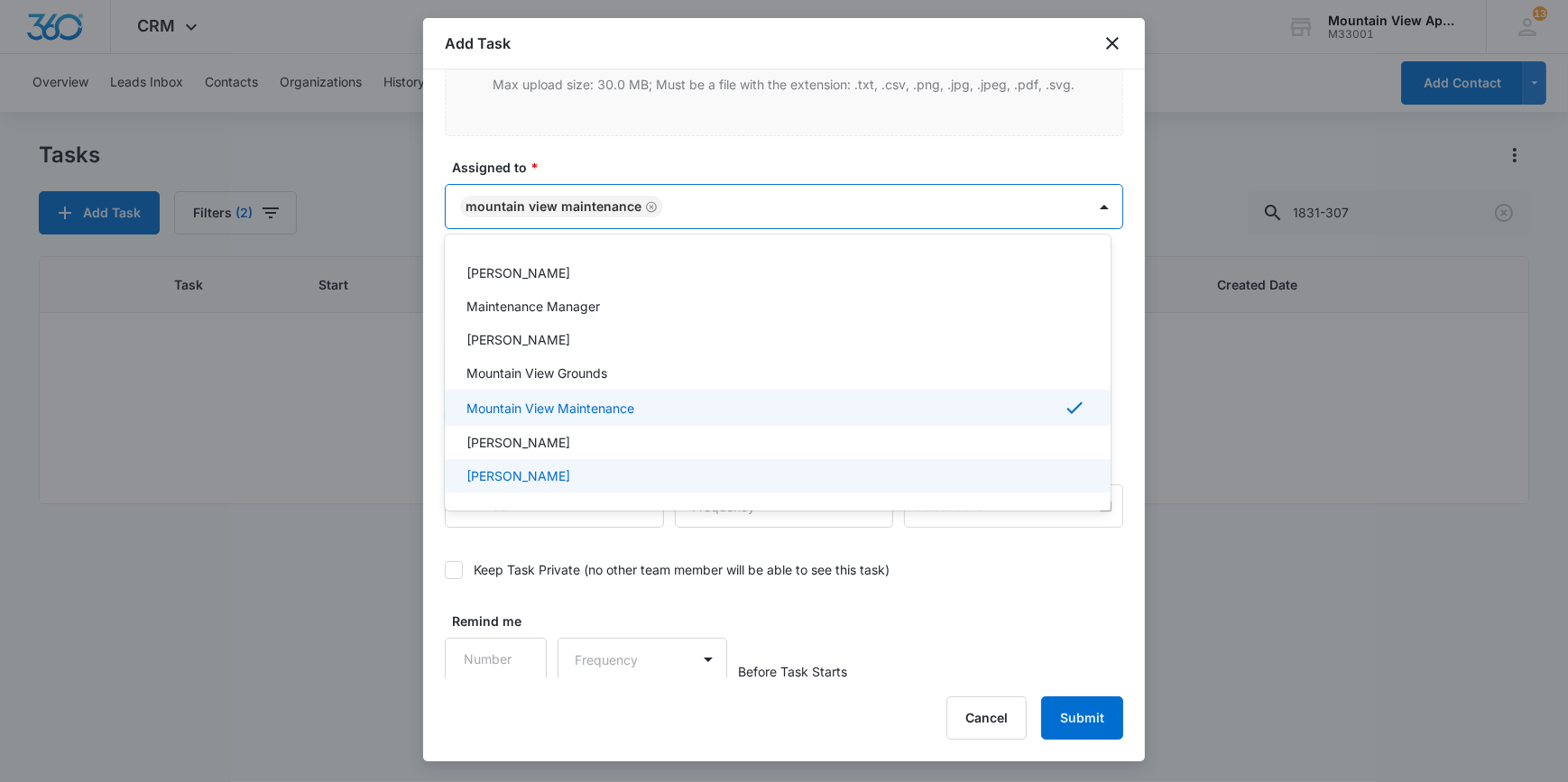
click at [448, 535] on div at bounding box center [784, 391] width 1568 height 782
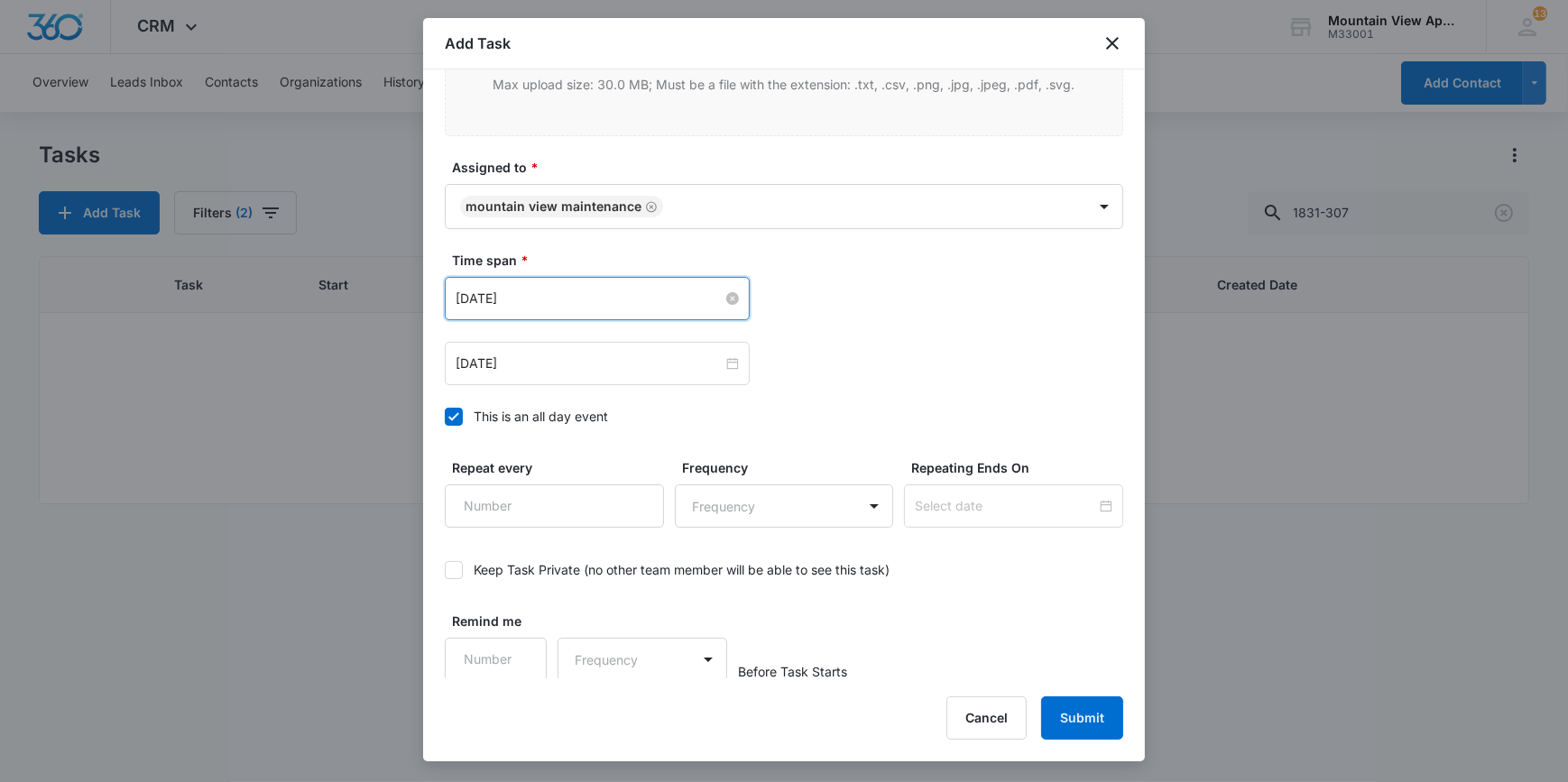
click at [494, 294] on input "[DATE]" at bounding box center [589, 299] width 267 height 19
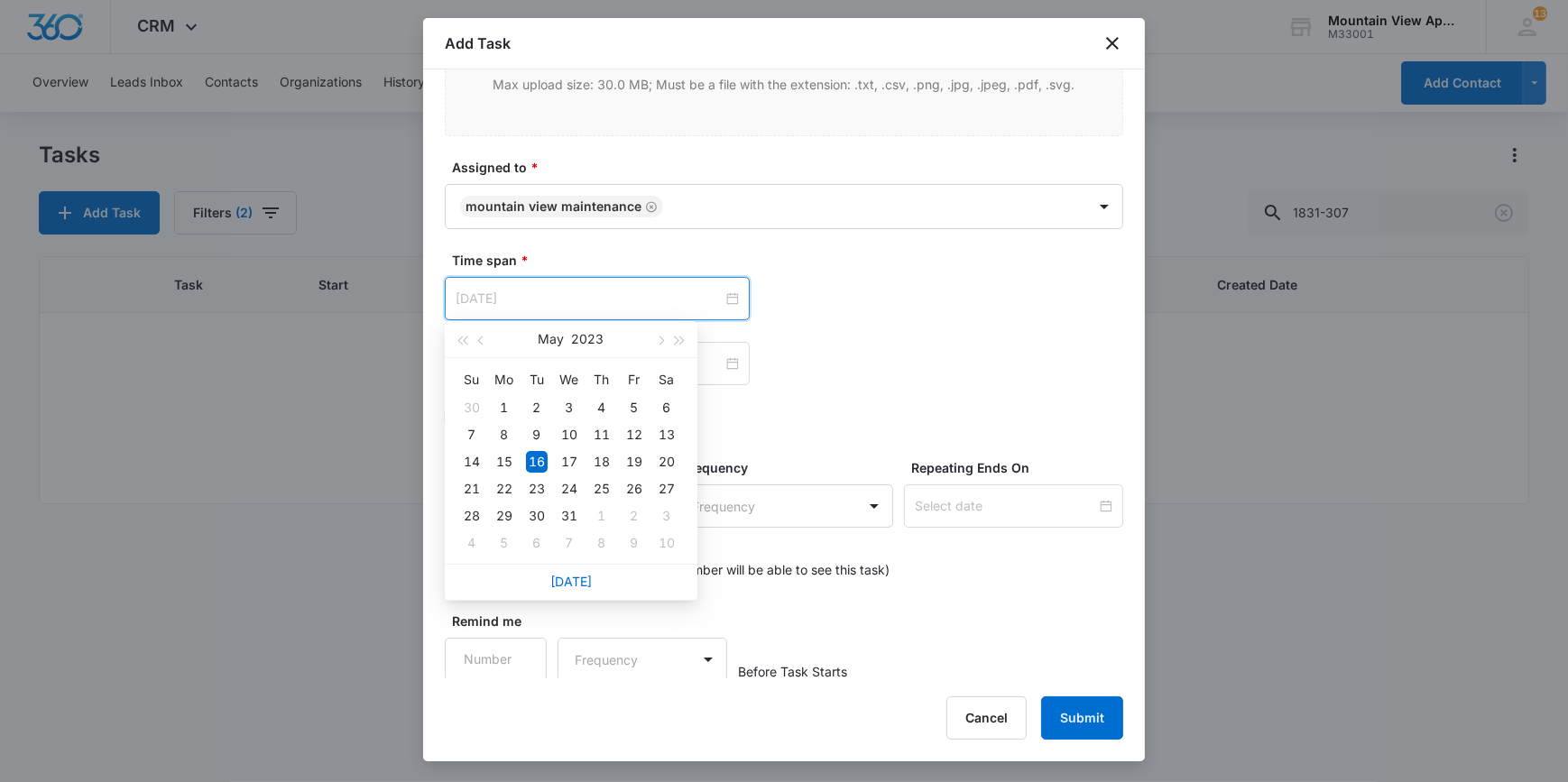
click at [535, 457] on div "16" at bounding box center [537, 462] width 21 height 21
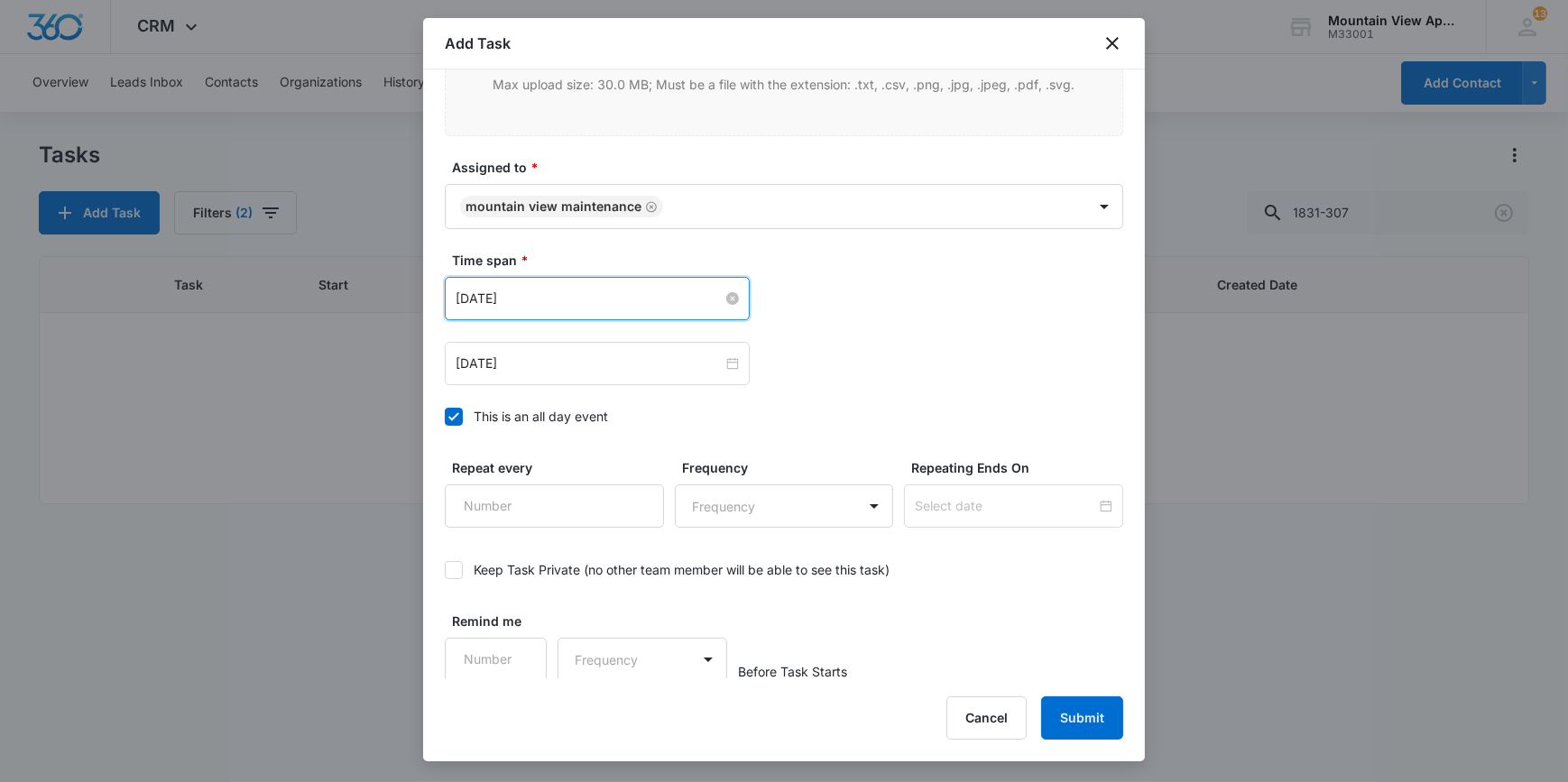
click at [510, 304] on input "[DATE]" at bounding box center [589, 299] width 267 height 19
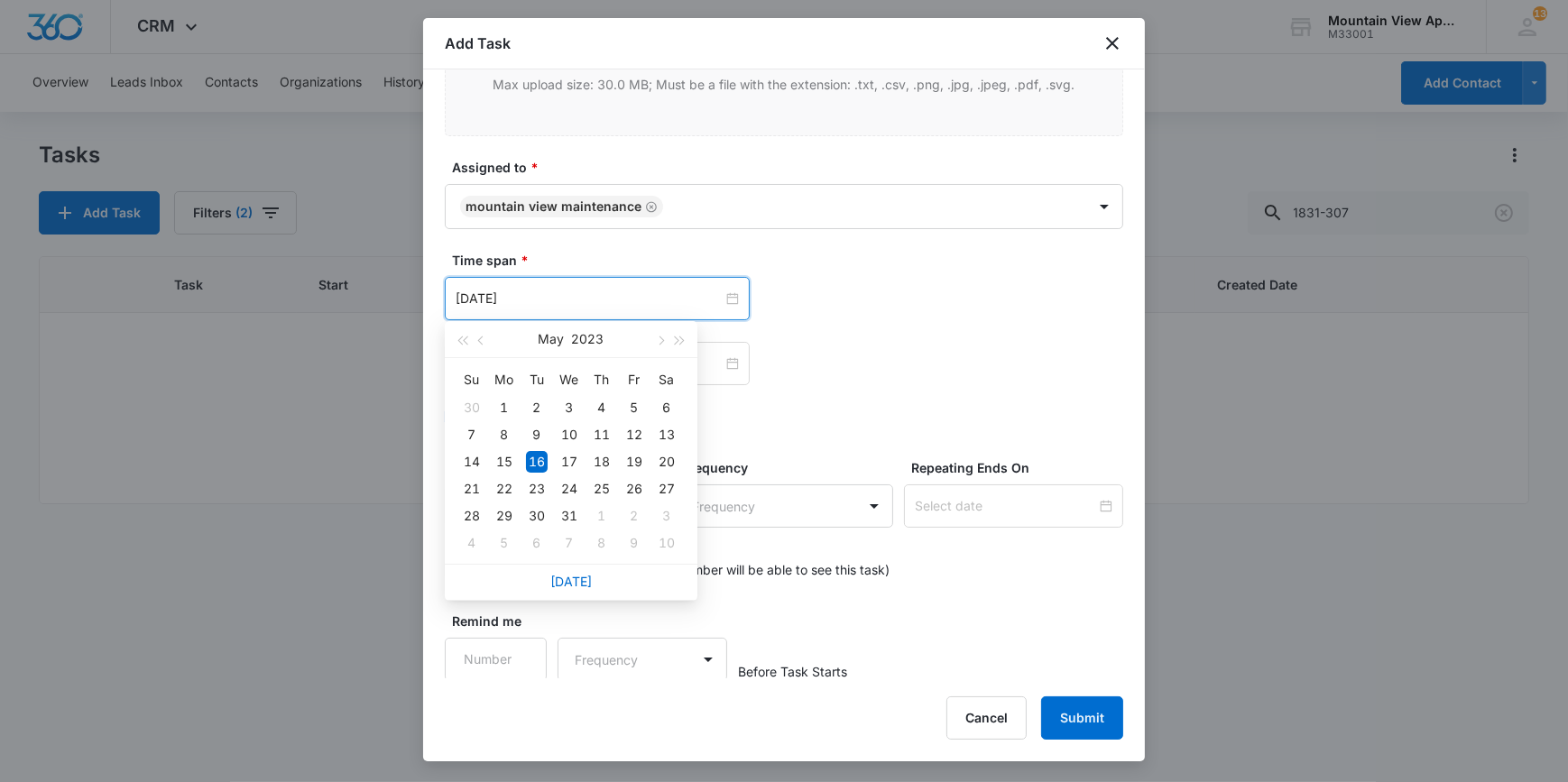
click at [551, 584] on div "[DATE]" at bounding box center [571, 581] width 252 height 36
click at [611, 592] on div "[DATE]" at bounding box center [571, 581] width 252 height 36
click at [571, 580] on link "[DATE]" at bounding box center [571, 581] width 42 height 16
type input "[DATE]"
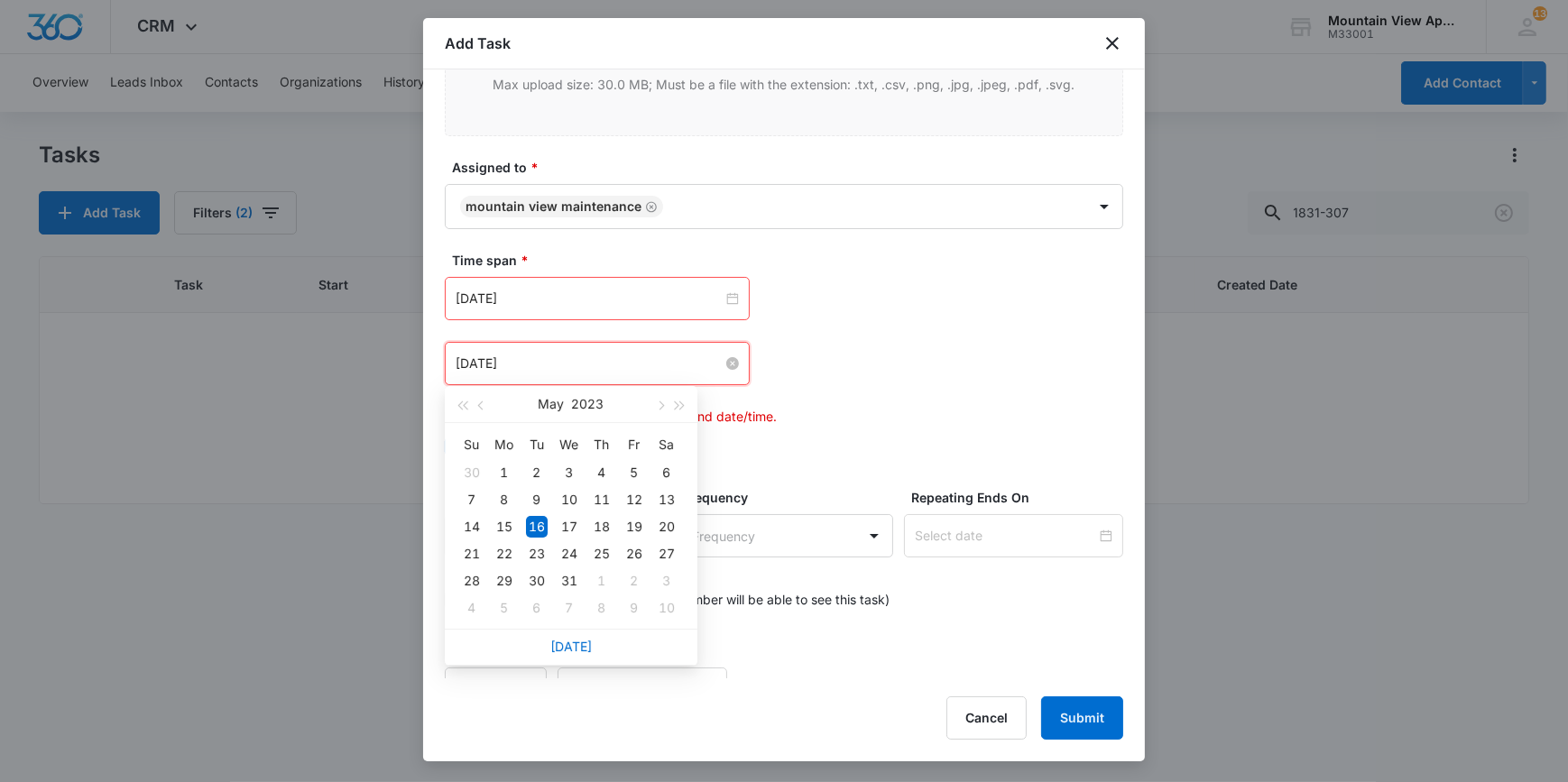
click at [540, 364] on input "[DATE]" at bounding box center [589, 364] width 267 height 19
click at [559, 646] on link "[DATE]" at bounding box center [571, 646] width 42 height 16
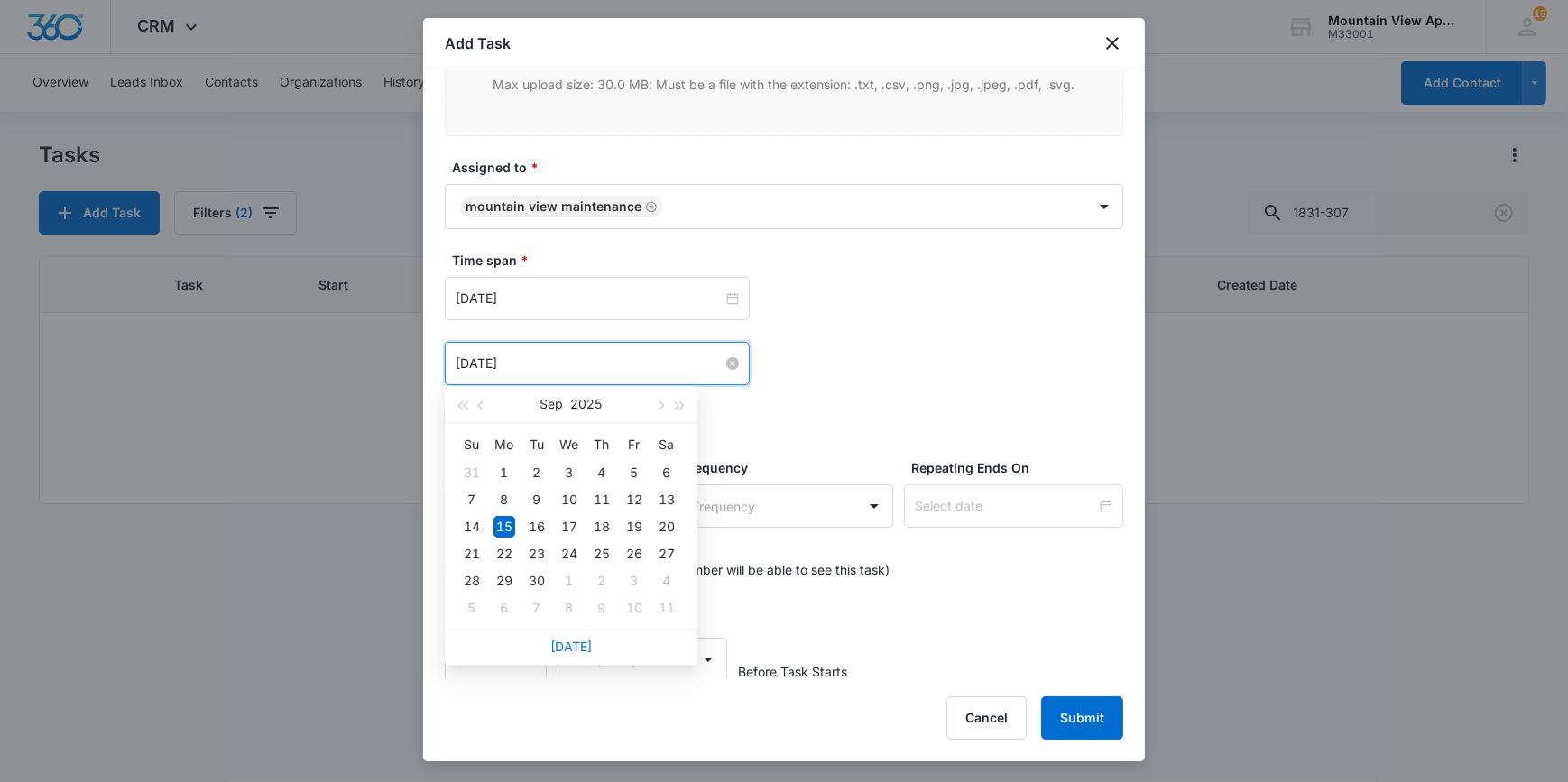
click at [541, 355] on input "[DATE]" at bounding box center [589, 364] width 267 height 19
type input "[DATE]"
click at [572, 521] on div "17" at bounding box center [570, 527] width 21 height 21
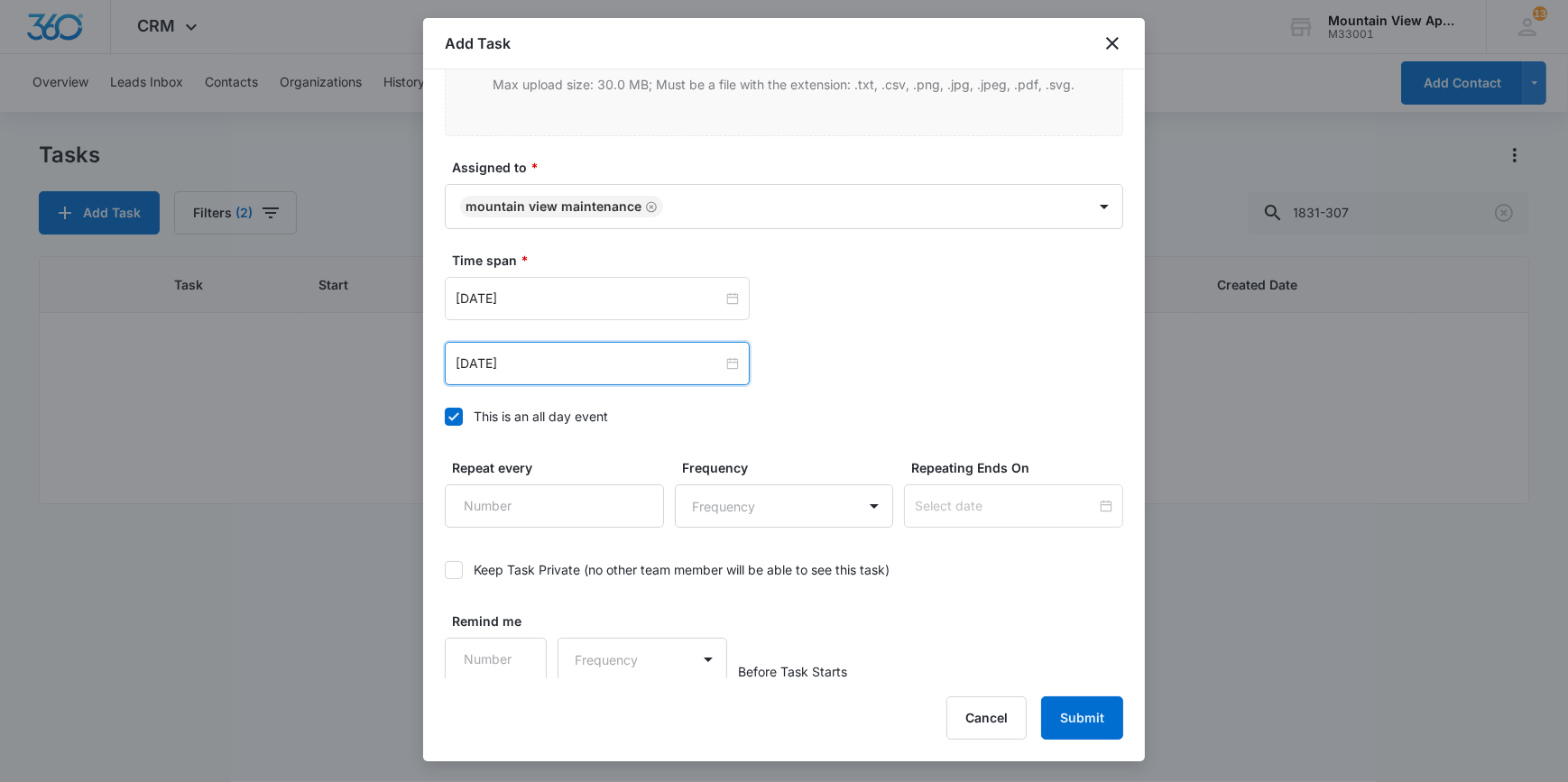
scroll to position [1059, 0]
click at [1094, 715] on button "Submit" at bounding box center [1082, 718] width 82 height 44
